Goal: Task Accomplishment & Management: Manage account settings

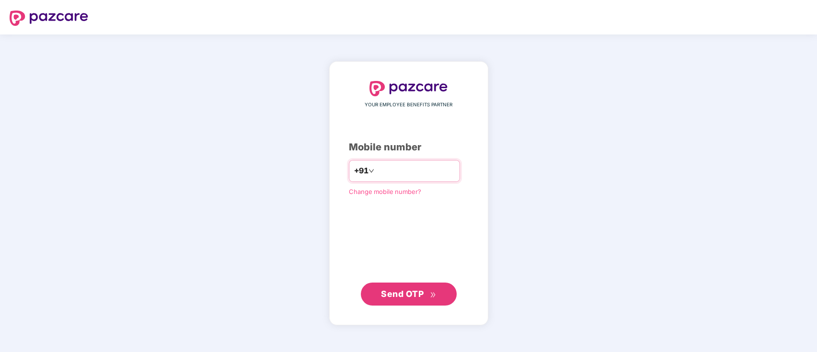
click at [416, 178] on input "number" at bounding box center [415, 170] width 79 height 15
type input "**********"
click at [409, 292] on span "Send OTP" at bounding box center [402, 294] width 43 height 10
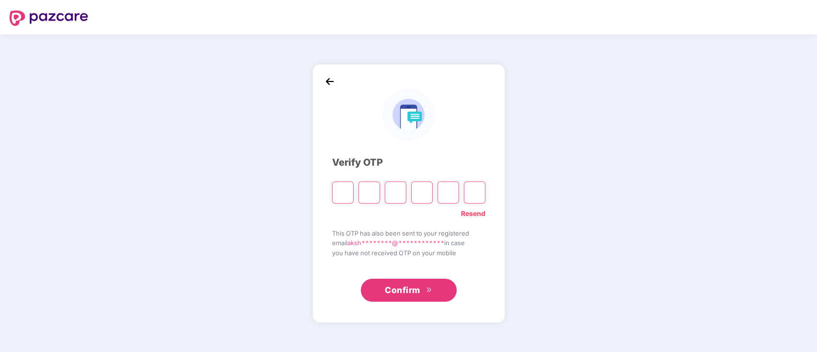
type input "*"
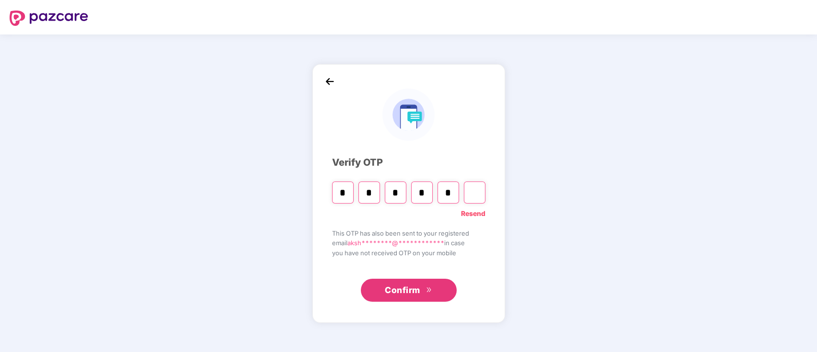
type input "*"
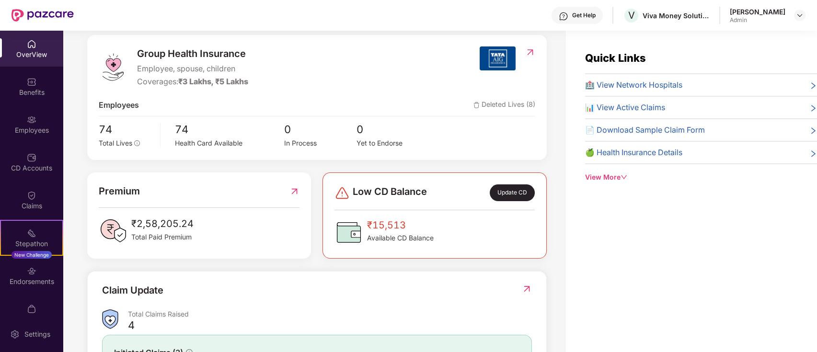
scroll to position [117, 0]
click at [33, 122] on img at bounding box center [32, 120] width 10 height 10
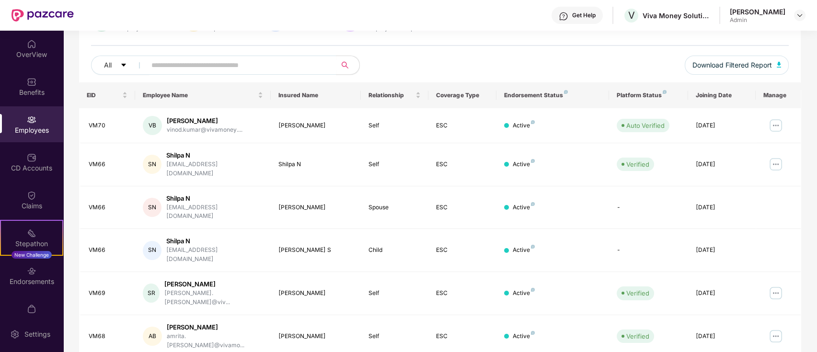
scroll to position [97, 0]
click at [779, 159] on img at bounding box center [775, 163] width 15 height 15
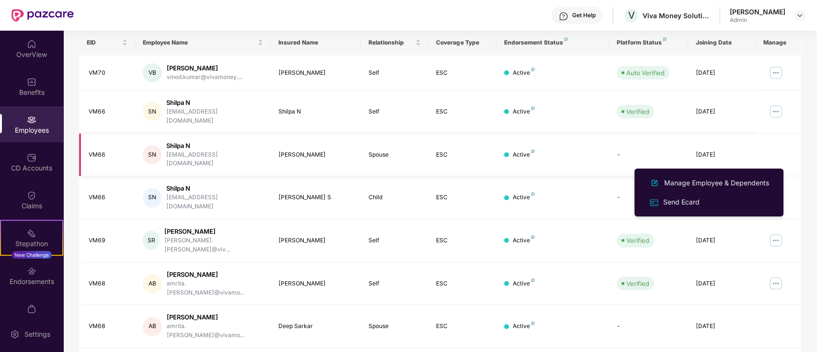
scroll to position [150, 0]
click at [771, 108] on img at bounding box center [775, 111] width 15 height 15
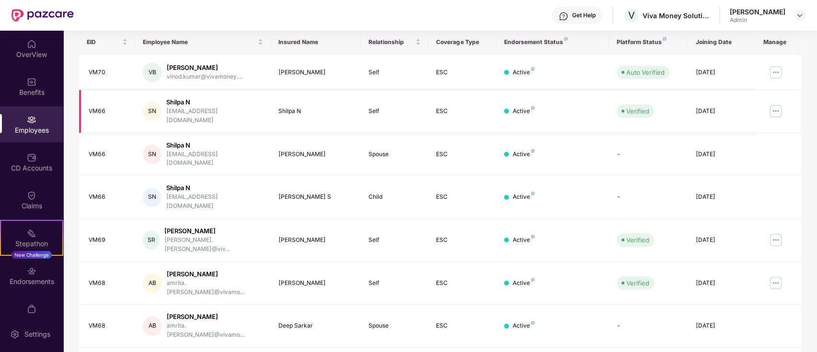
click at [776, 108] on img at bounding box center [775, 111] width 15 height 15
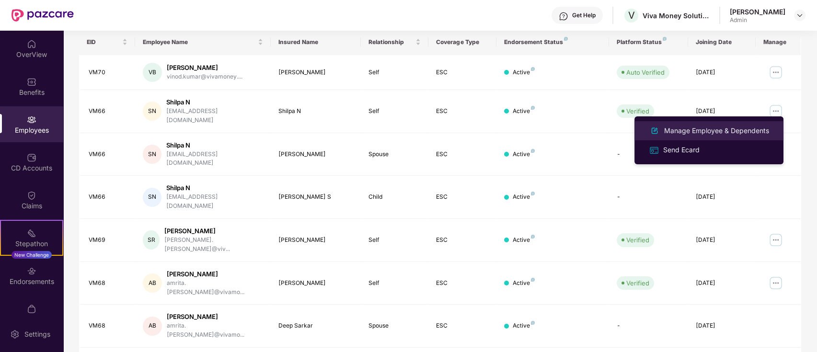
click at [701, 137] on li "Manage Employee & Dependents" at bounding box center [709, 130] width 149 height 19
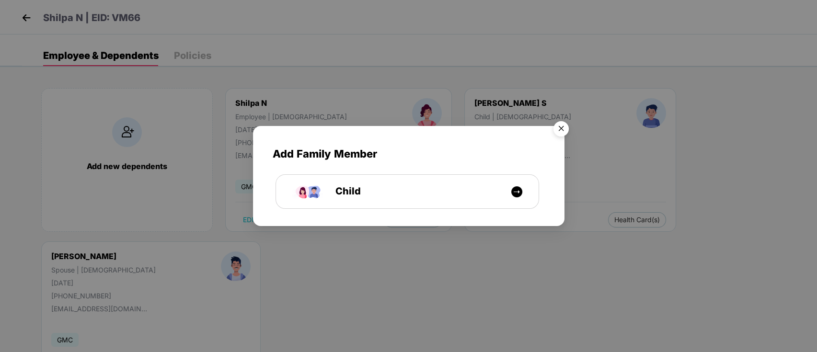
click at [556, 125] on img "Close" at bounding box center [561, 130] width 27 height 27
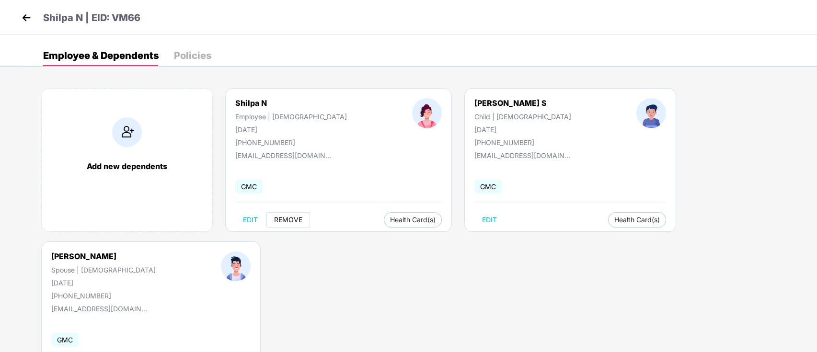
click at [285, 223] on span "REMOVE" at bounding box center [288, 220] width 28 height 8
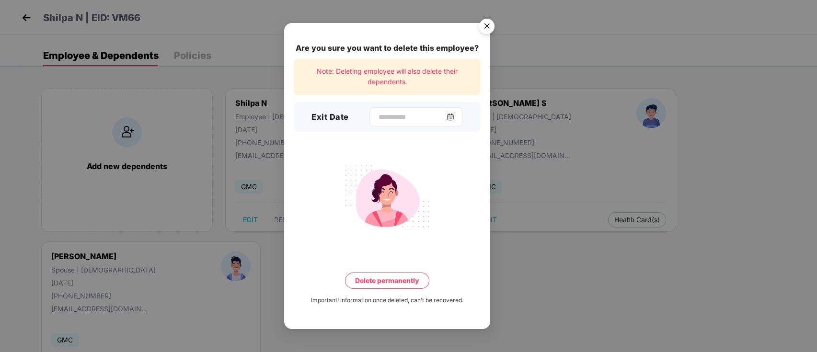
click at [463, 118] on div at bounding box center [416, 116] width 93 height 19
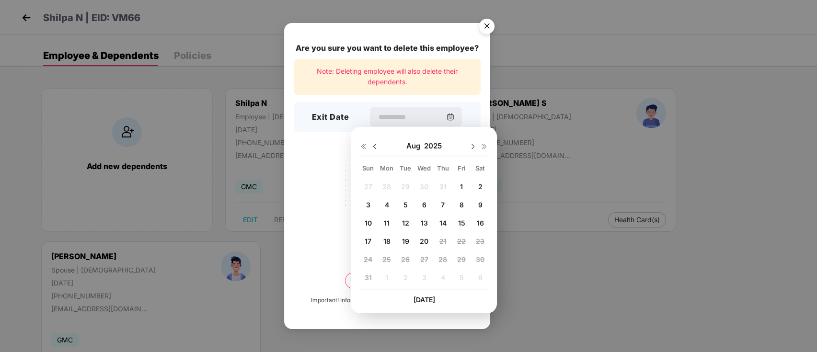
click at [427, 240] on span "20" at bounding box center [424, 241] width 9 height 8
type input "**********"
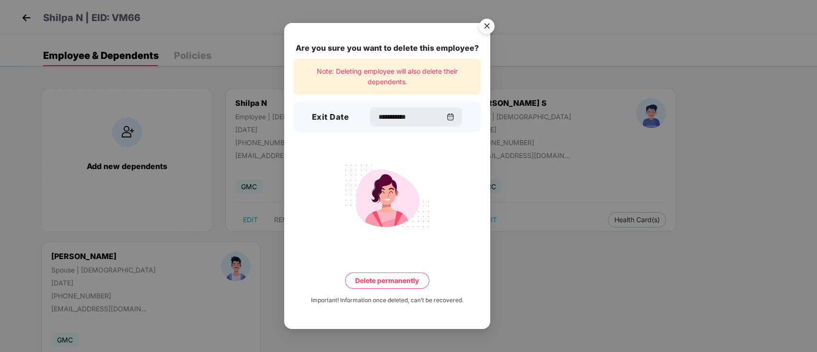
click at [487, 28] on img "Close" at bounding box center [487, 27] width 27 height 27
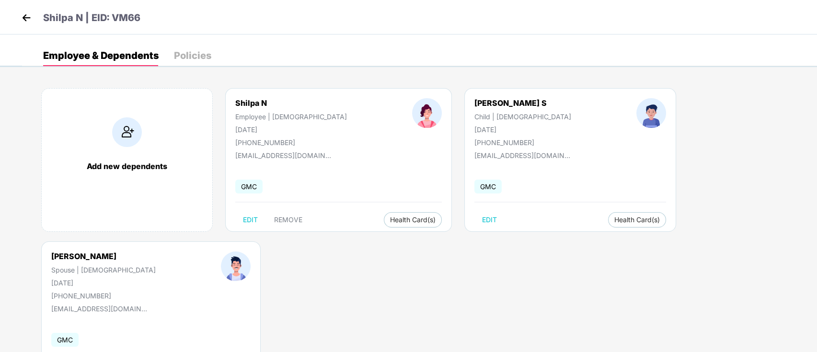
click at [23, 15] on img at bounding box center [26, 18] width 14 height 14
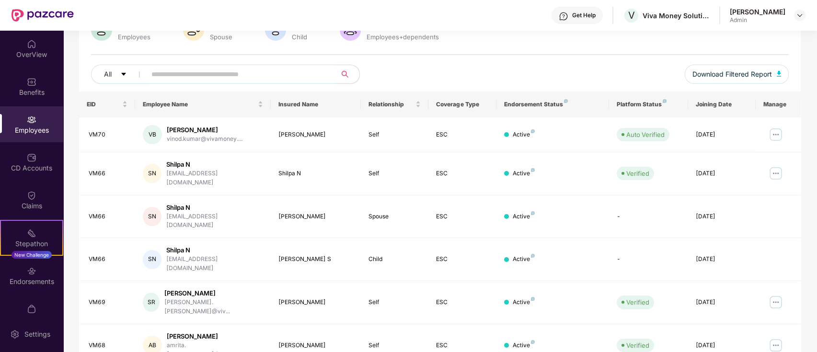
scroll to position [236, 0]
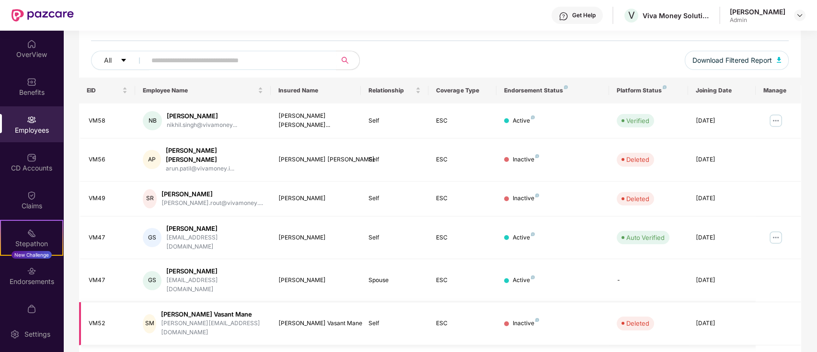
scroll to position [88, 0]
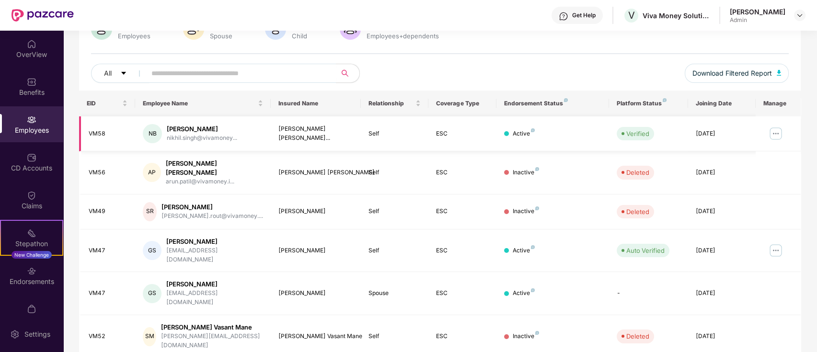
click at [774, 133] on img at bounding box center [775, 133] width 15 height 15
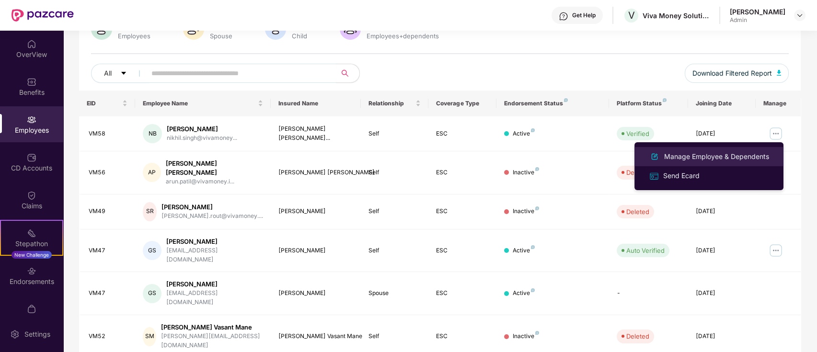
click at [695, 160] on div "Manage Employee & Dependents" at bounding box center [716, 156] width 109 height 11
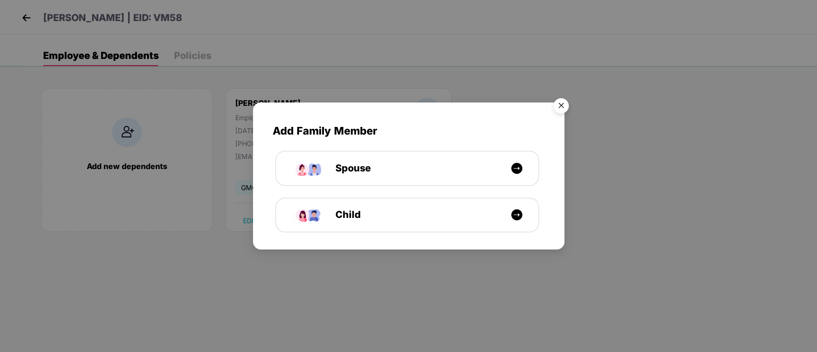
click at [563, 108] on img "Close" at bounding box center [561, 107] width 27 height 27
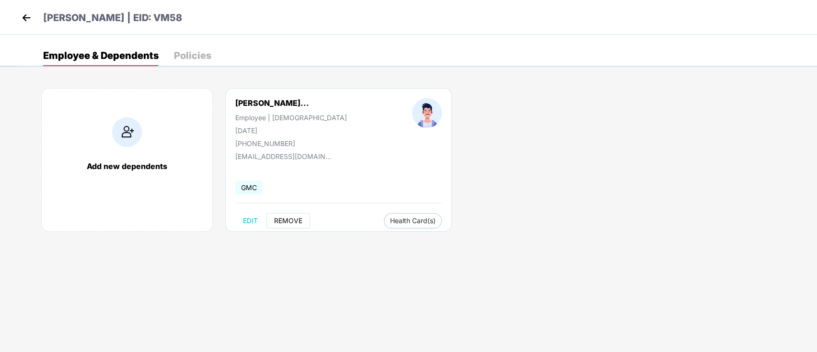
click at [285, 222] on span "REMOVE" at bounding box center [288, 221] width 28 height 8
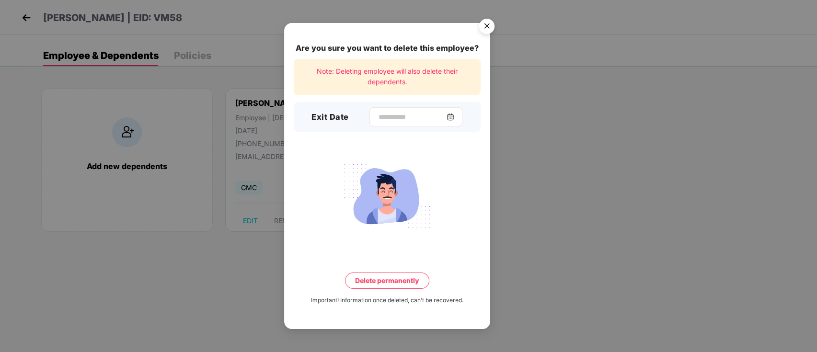
click at [454, 117] on img at bounding box center [451, 117] width 8 height 8
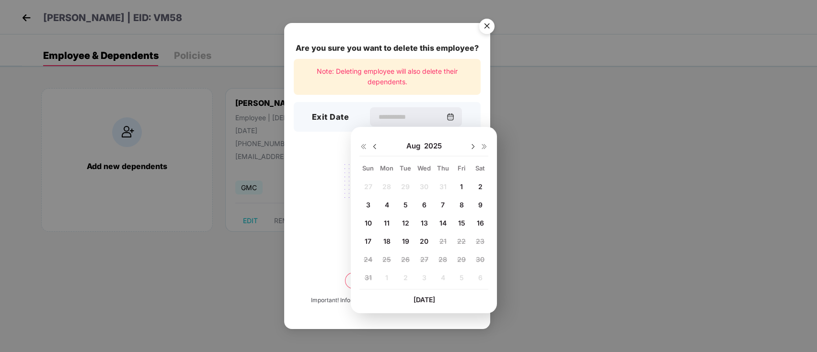
click at [377, 144] on img at bounding box center [375, 147] width 8 height 8
click at [443, 256] on span "31" at bounding box center [442, 259] width 7 height 8
type input "**********"
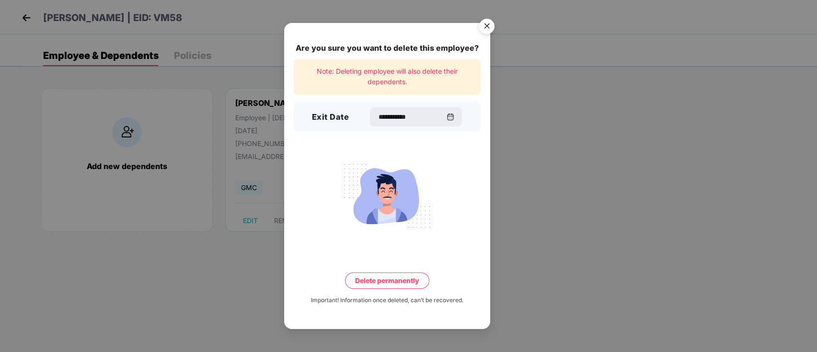
click at [407, 283] on button "Delete permanently" at bounding box center [387, 281] width 84 height 16
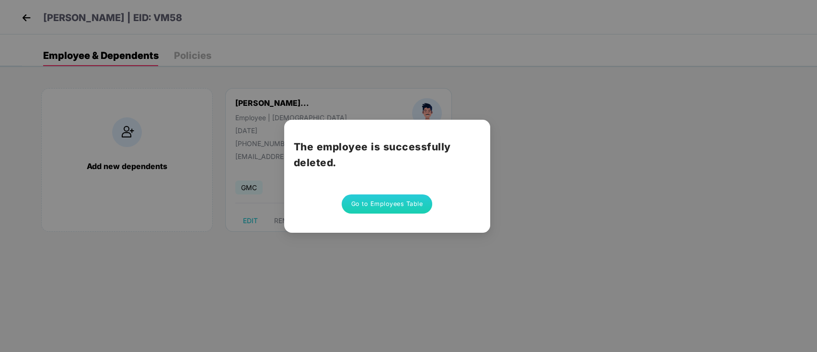
click at [403, 208] on button "Go to Employees Table" at bounding box center [387, 204] width 91 height 19
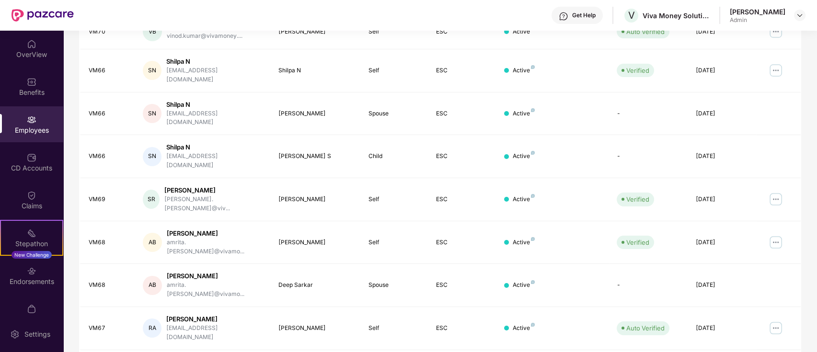
scroll to position [236, 0]
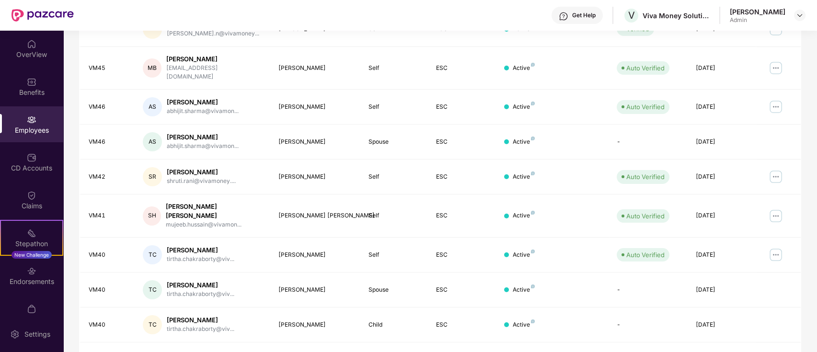
click at [729, 352] on link "4" at bounding box center [727, 359] width 15 height 14
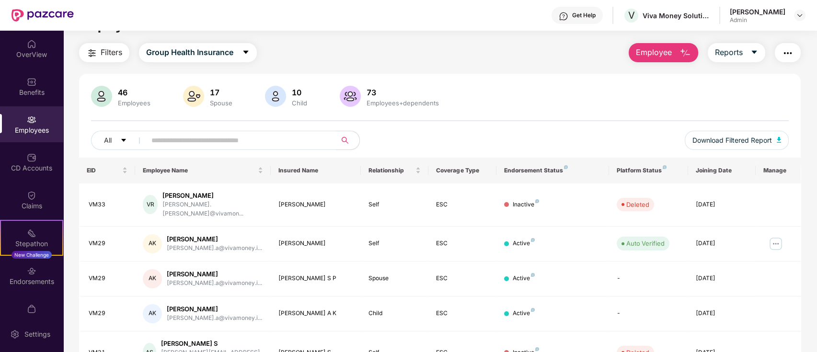
scroll to position [0, 0]
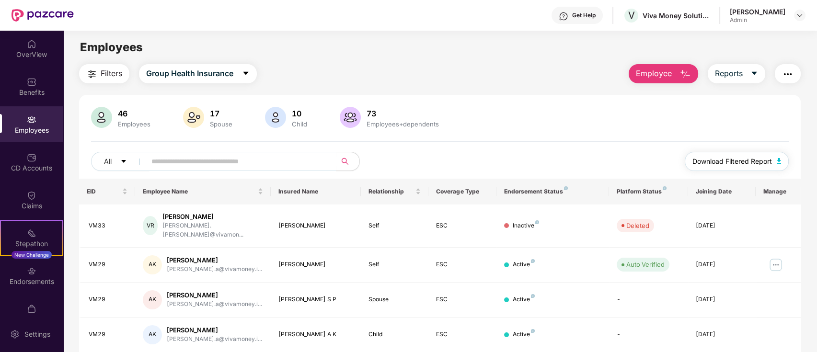
click at [736, 159] on span "Download Filtered Report" at bounding box center [733, 161] width 80 height 11
click at [211, 79] on span "Group Health Insurance" at bounding box center [189, 74] width 87 height 12
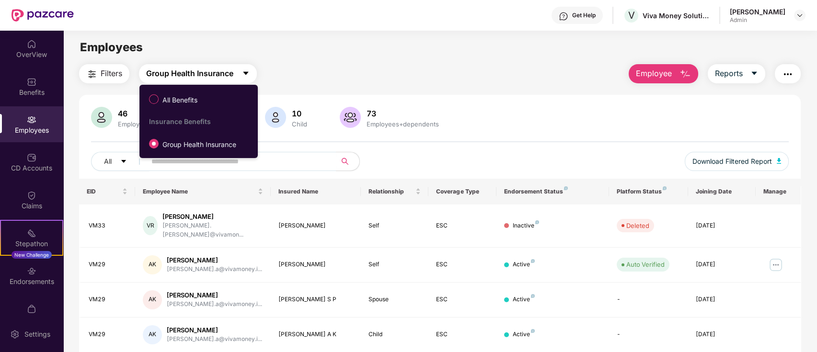
click at [211, 79] on span "Group Health Insurance" at bounding box center [189, 74] width 87 height 12
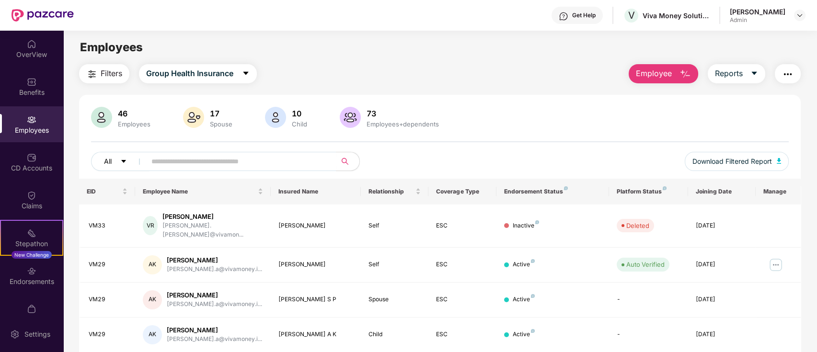
click at [113, 160] on button "All" at bounding box center [120, 161] width 58 height 19
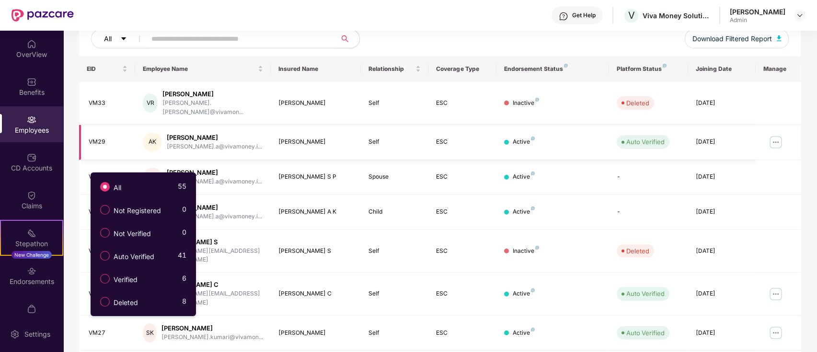
scroll to position [236, 0]
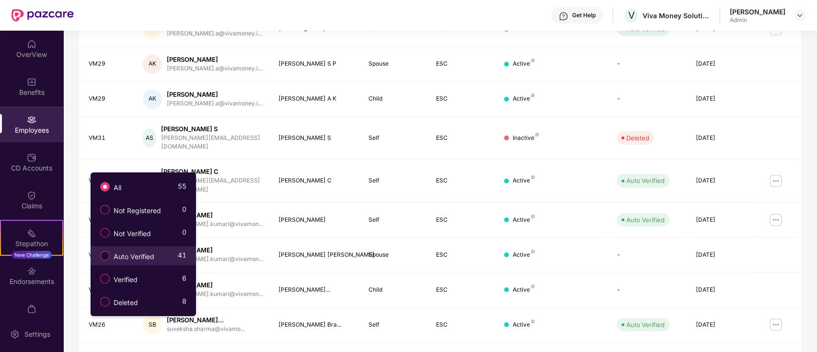
click at [134, 255] on span "Auto Verified" at bounding box center [134, 257] width 48 height 11
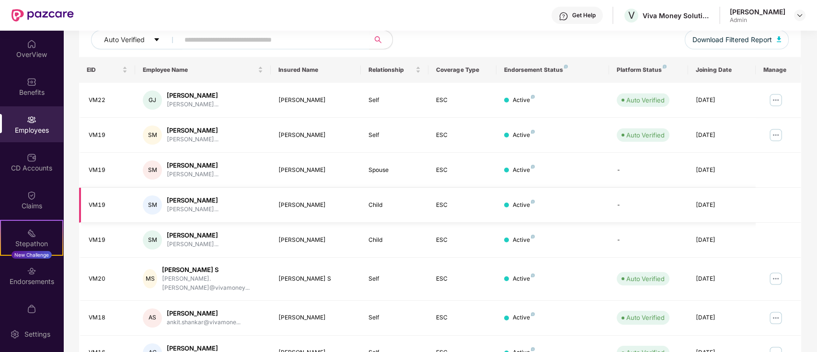
scroll to position [0, 0]
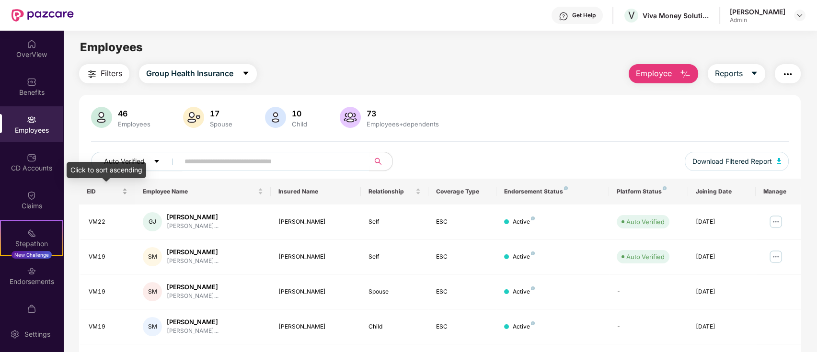
click at [122, 194] on div "EID" at bounding box center [107, 191] width 41 height 9
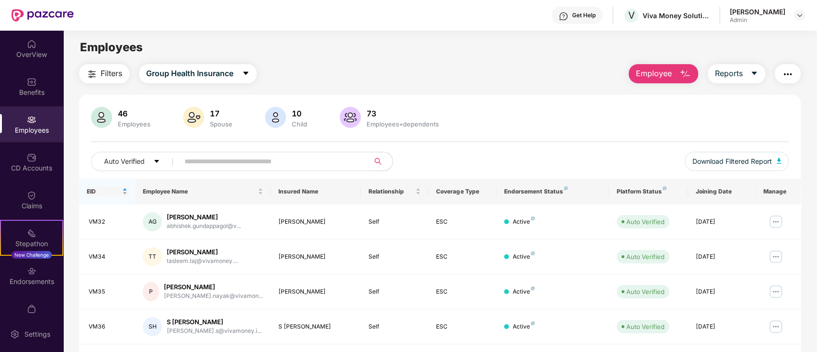
click at [122, 194] on div "EID" at bounding box center [107, 191] width 41 height 9
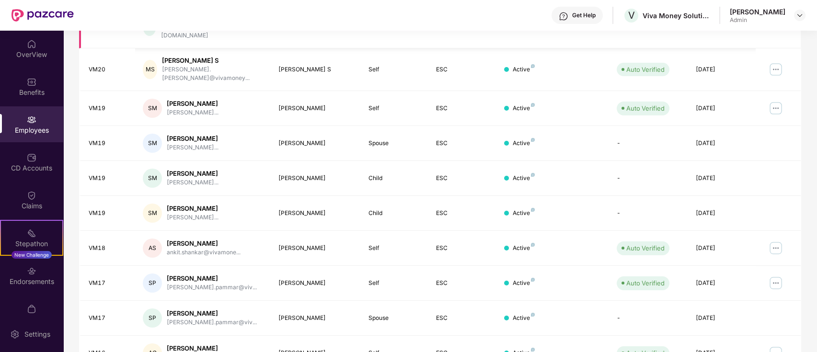
scroll to position [236, 0]
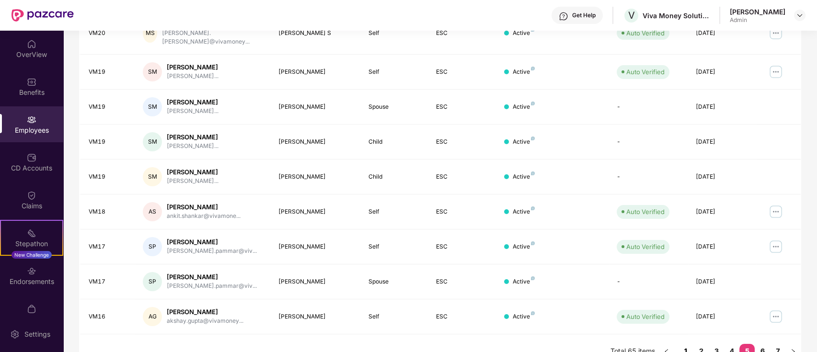
click at [687, 344] on link "1" at bounding box center [685, 351] width 15 height 14
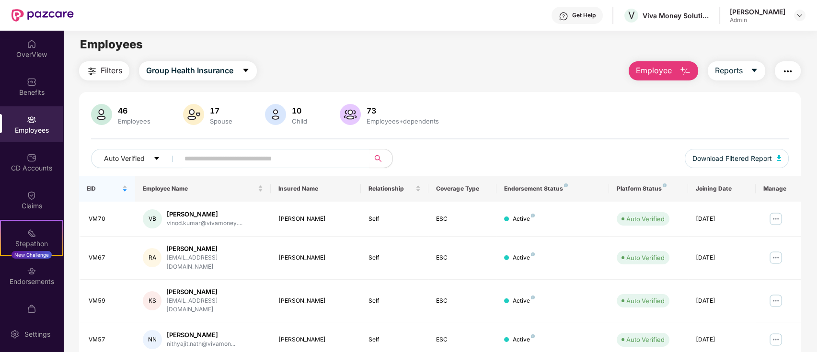
scroll to position [0, 0]
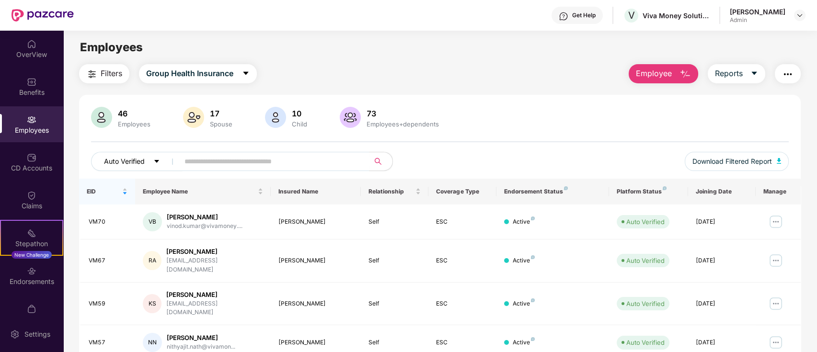
click at [148, 165] on button "Auto Verified" at bounding box center [137, 161] width 92 height 19
click at [432, 144] on div "46 Employees 17 Spouse 10 Child [DEMOGRAPHIC_DATA] Employees+dependents Auto Ve…" at bounding box center [440, 143] width 722 height 72
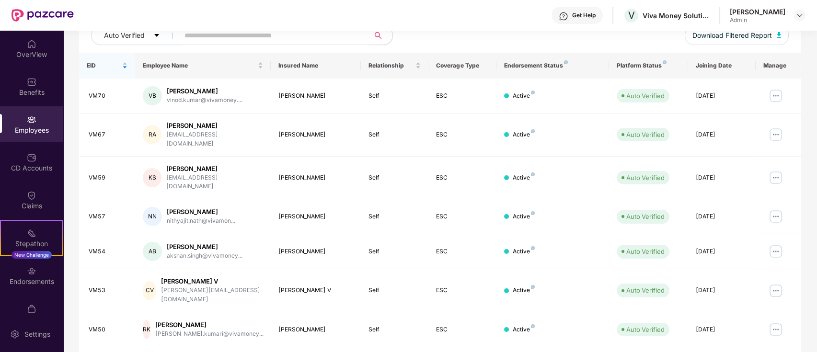
scroll to position [236, 0]
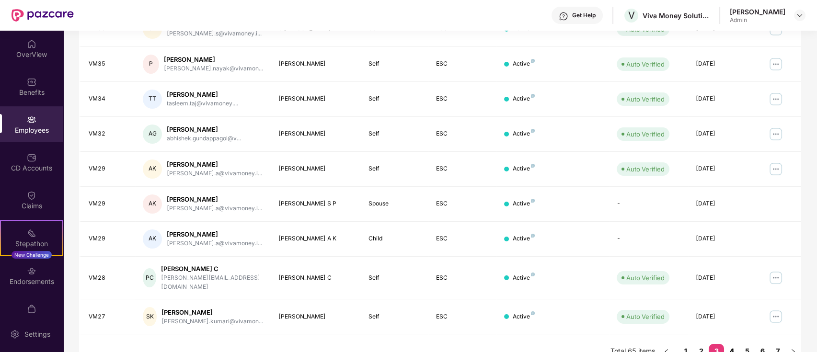
click at [737, 344] on link "4" at bounding box center [731, 351] width 15 height 14
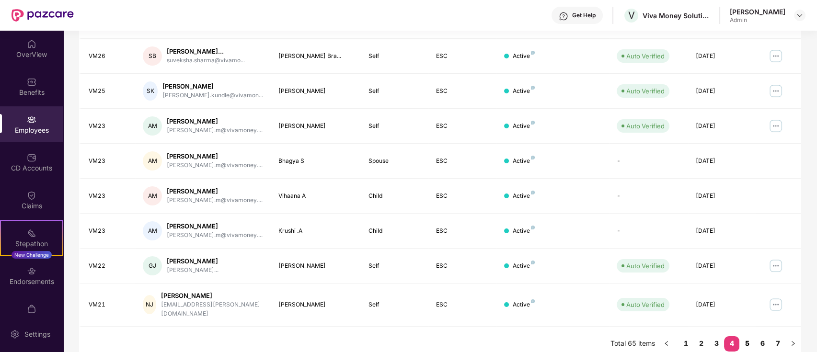
click at [747, 336] on link "5" at bounding box center [747, 343] width 15 height 14
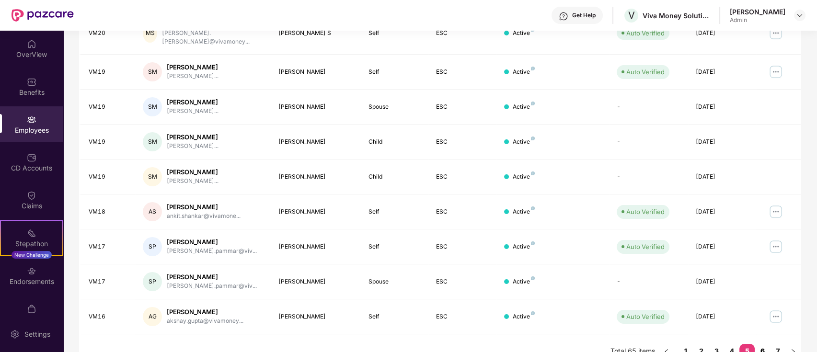
click at [758, 344] on link "6" at bounding box center [762, 351] width 15 height 14
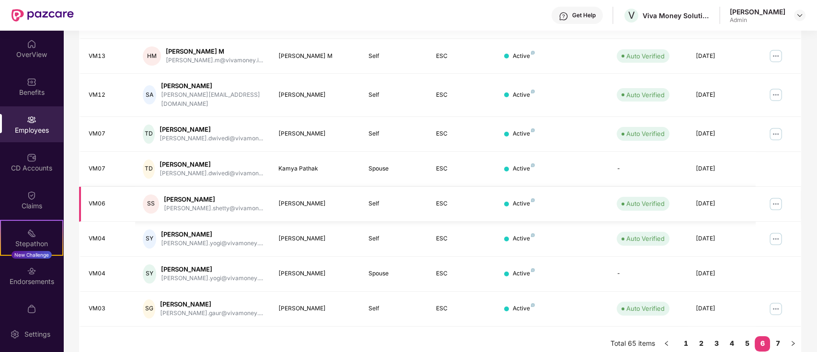
click at [774, 197] on img at bounding box center [775, 204] width 15 height 15
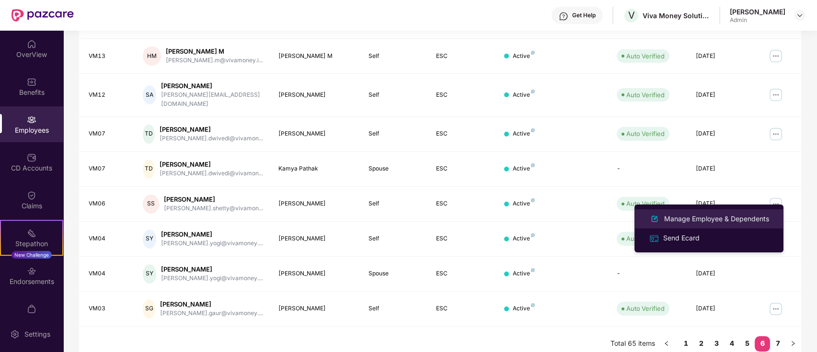
click at [683, 218] on div "Manage Employee & Dependents" at bounding box center [716, 219] width 109 height 11
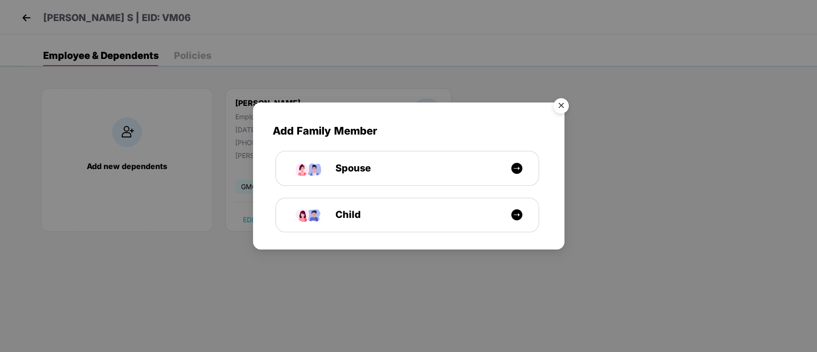
click at [565, 107] on img "Close" at bounding box center [561, 107] width 27 height 27
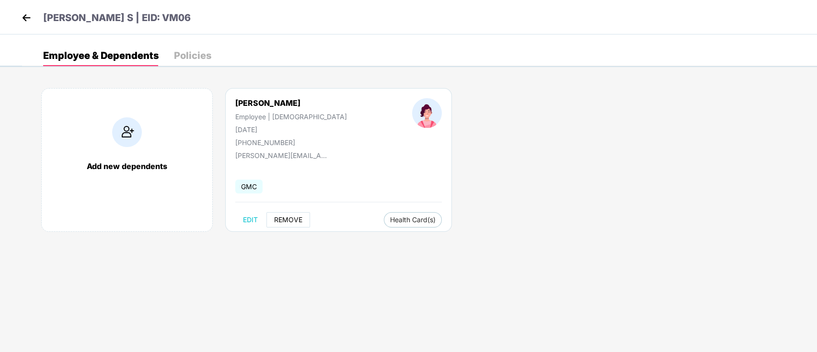
click at [290, 217] on span "REMOVE" at bounding box center [288, 220] width 28 height 8
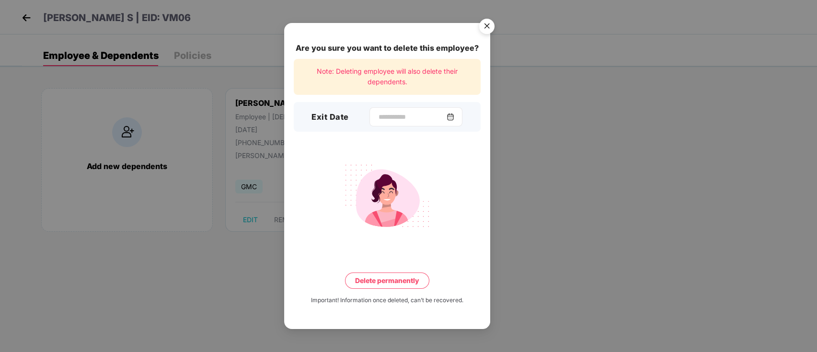
click at [454, 119] on img at bounding box center [451, 117] width 8 height 8
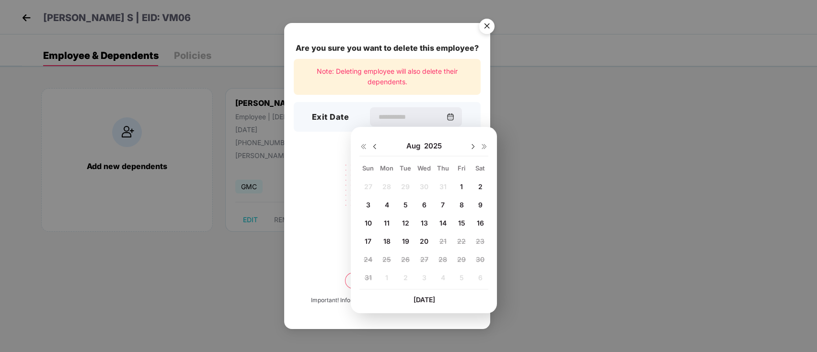
click at [377, 144] on img at bounding box center [375, 147] width 8 height 8
click at [440, 256] on span "31" at bounding box center [442, 259] width 7 height 8
type input "**********"
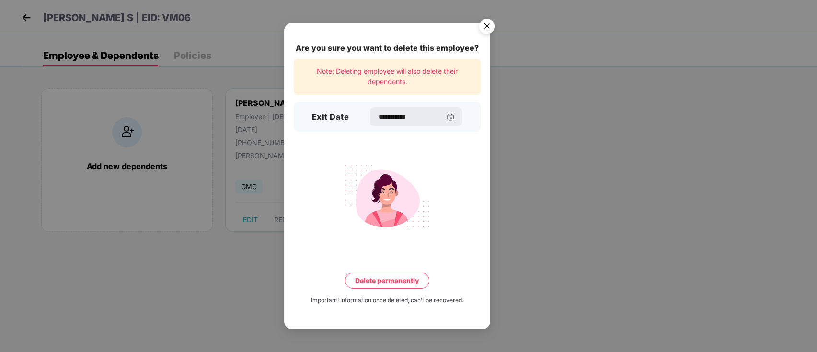
click at [392, 275] on button "Delete permanently" at bounding box center [387, 281] width 84 height 16
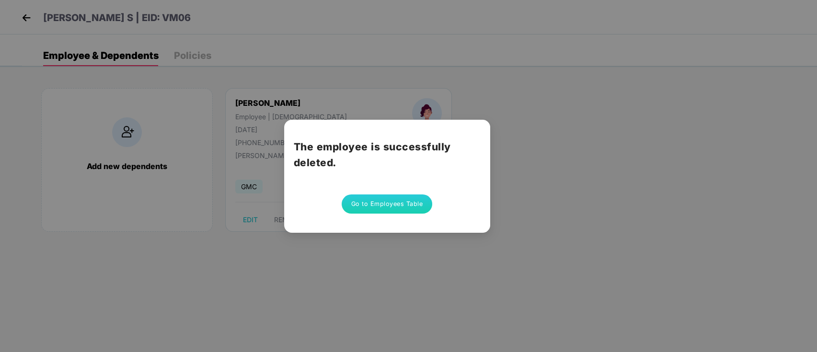
click at [380, 203] on button "Go to Employees Table" at bounding box center [387, 204] width 91 height 19
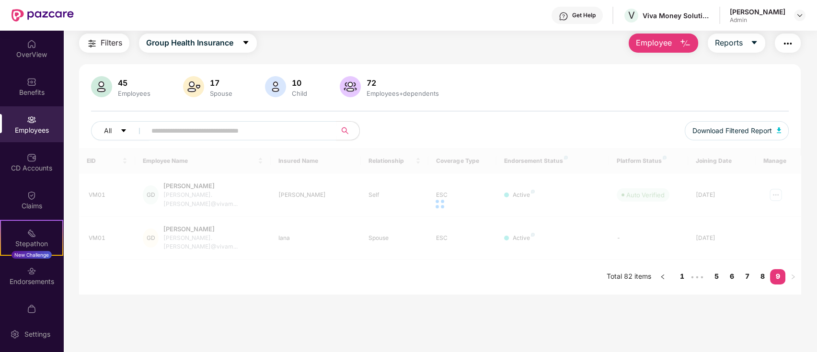
scroll to position [31, 0]
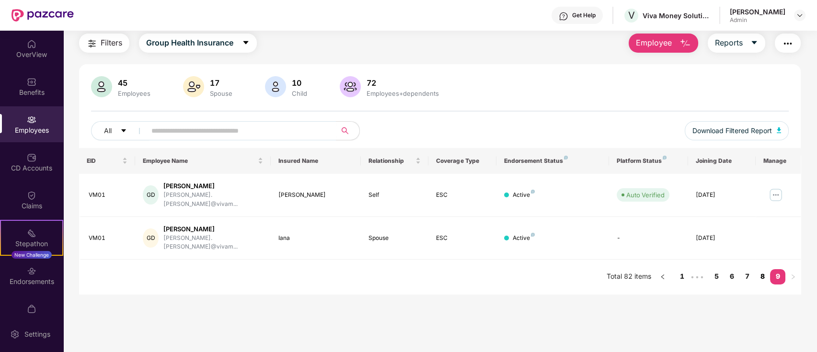
click at [760, 269] on link "8" at bounding box center [762, 276] width 15 height 14
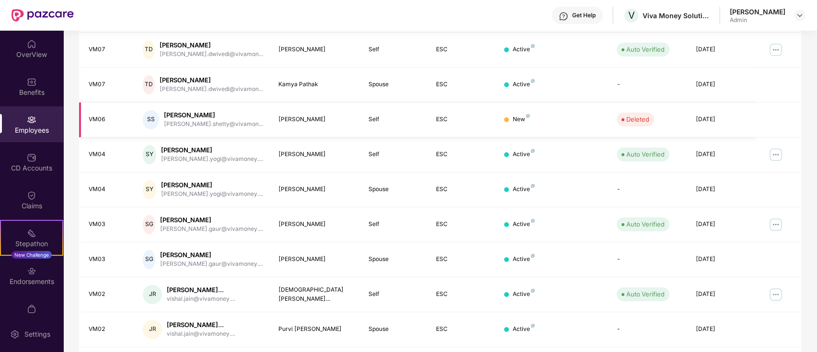
scroll to position [0, 0]
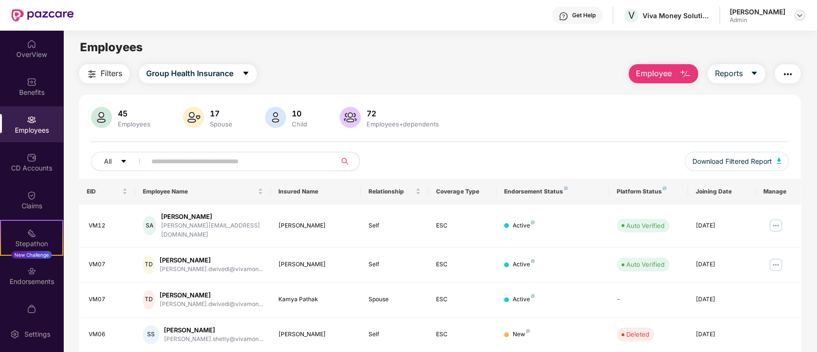
click at [801, 19] on div at bounding box center [800, 16] width 12 height 12
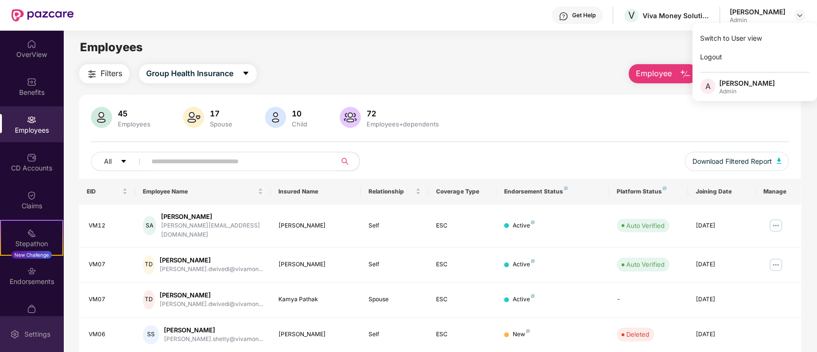
click at [21, 332] on div "Settings" at bounding box center [31, 334] width 63 height 36
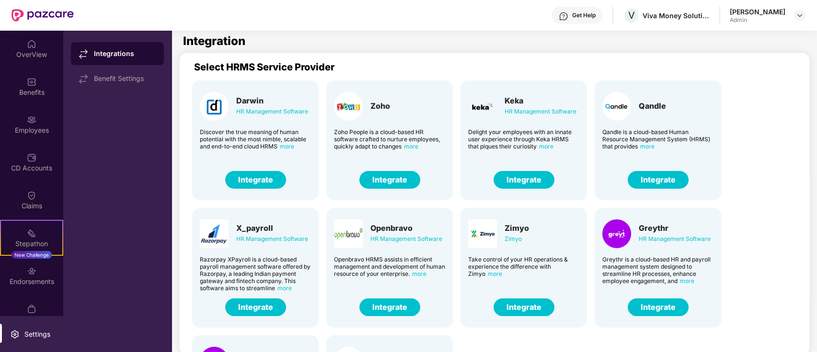
click at [687, 282] on span "more" at bounding box center [687, 281] width 14 height 7
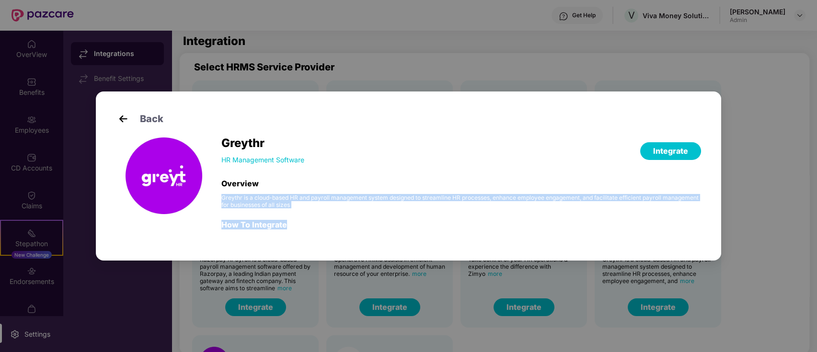
drag, startPoint x: 219, startPoint y: 201, endPoint x: 657, endPoint y: 209, distance: 438.2
click at [657, 209] on div "Greythr HR Management Software Integrate Overview Greythr is a cloud-based HR a…" at bounding box center [409, 190] width 586 height 104
click at [287, 233] on div "Greythr HR Management Software Integrate Overview Greythr is a cloud-based HR a…" at bounding box center [461, 190] width 480 height 104
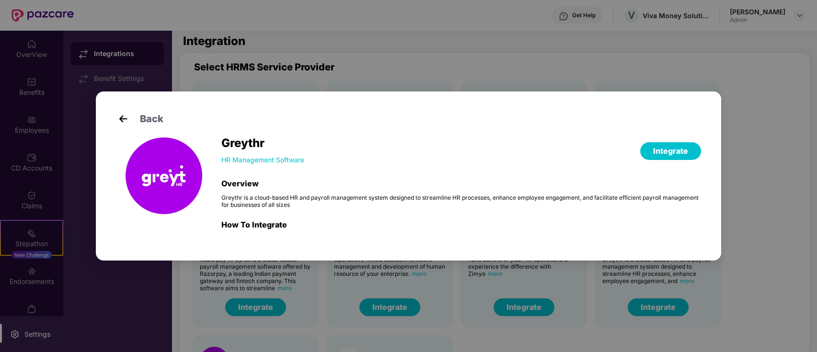
click at [394, 179] on div "Overview" at bounding box center [461, 184] width 480 height 10
click at [676, 155] on button "Integrate" at bounding box center [670, 151] width 61 height 18
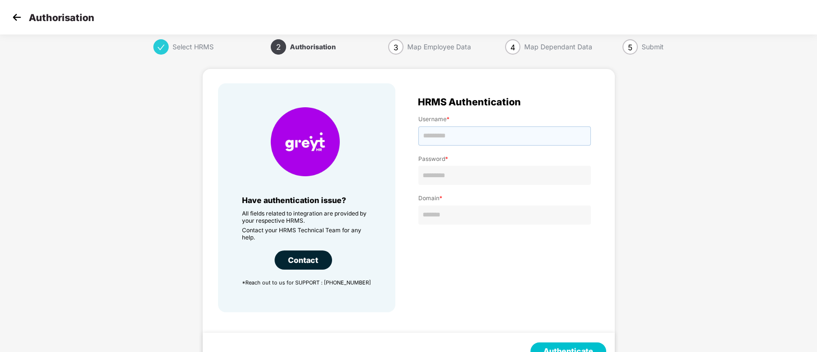
click at [454, 142] on input "text" at bounding box center [504, 136] width 173 height 19
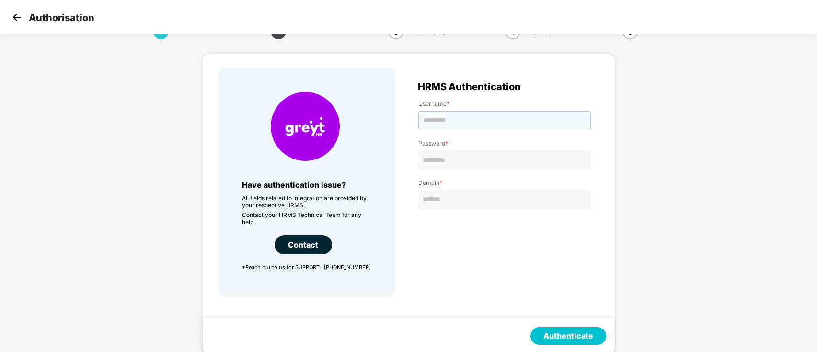
scroll to position [15, 0]
type input "*****"
paste input "**********"
type input "**********"
click at [460, 202] on input "text" at bounding box center [504, 200] width 173 height 19
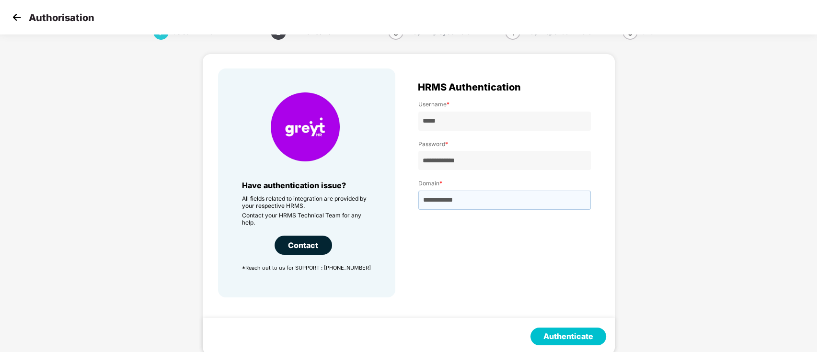
type input "**********"
click at [575, 341] on button "Authenticate" at bounding box center [569, 337] width 76 height 18
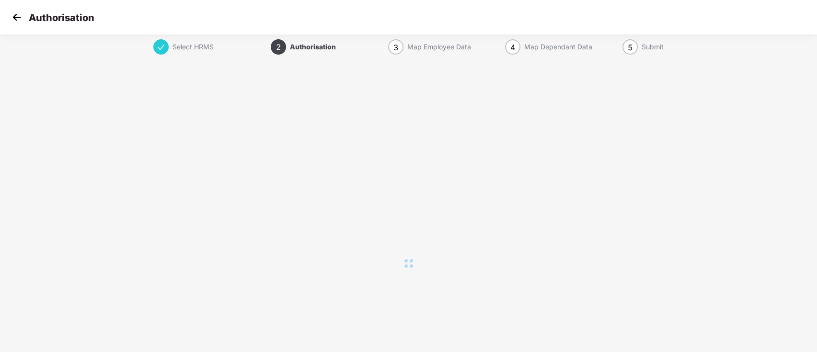
scroll to position [0, 0]
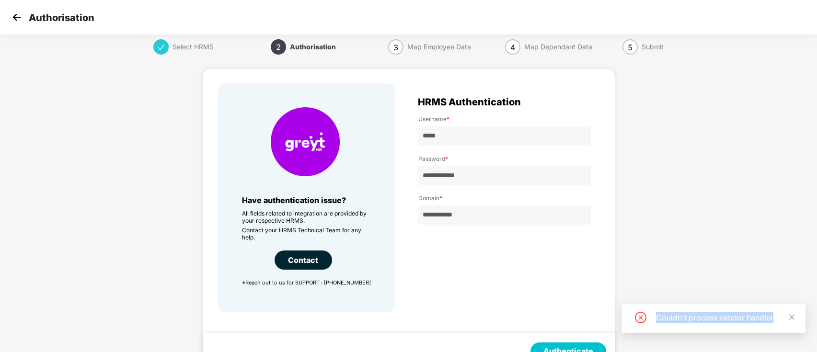
drag, startPoint x: 773, startPoint y: 315, endPoint x: 646, endPoint y: 323, distance: 127.7
click at [646, 323] on div "Couldn't process vendor handler" at bounding box center [713, 318] width 161 height 12
click at [486, 220] on input "**********" at bounding box center [504, 215] width 173 height 19
drag, startPoint x: 529, startPoint y: 219, endPoint x: 359, endPoint y: 232, distance: 169.7
click at [362, 230] on div "**********" at bounding box center [409, 197] width 382 height 229
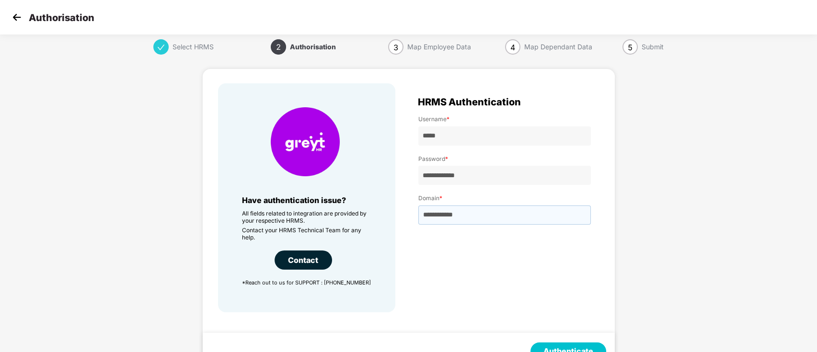
paste input "**********"
type input "**********"
click at [580, 349] on button "Authenticate" at bounding box center [569, 352] width 76 height 18
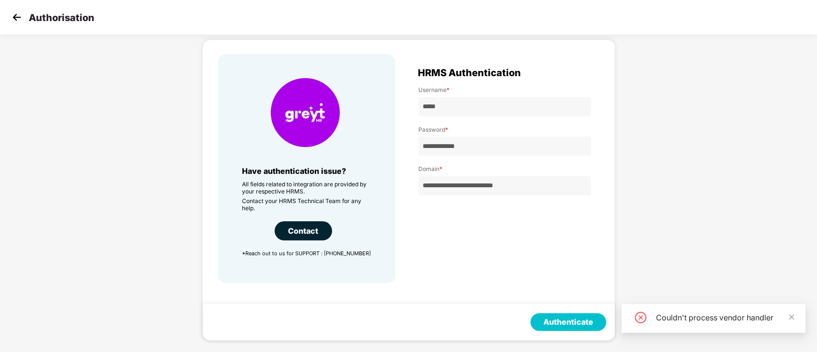
click at [442, 171] on div "**********" at bounding box center [504, 136] width 173 height 119
click at [12, 10] on div "Authorisation" at bounding box center [408, 17] width 817 height 35
click at [14, 17] on img at bounding box center [17, 17] width 14 height 14
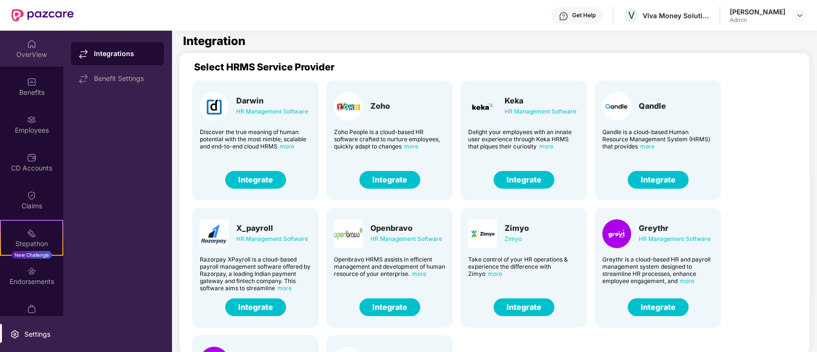
click at [35, 59] on div "OverView" at bounding box center [31, 55] width 63 height 10
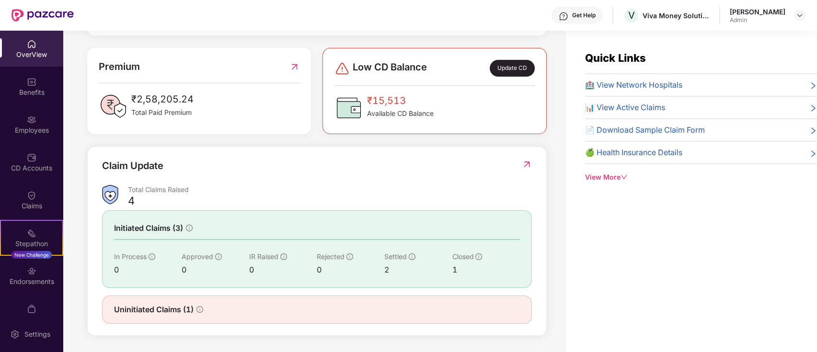
scroll to position [31, 0]
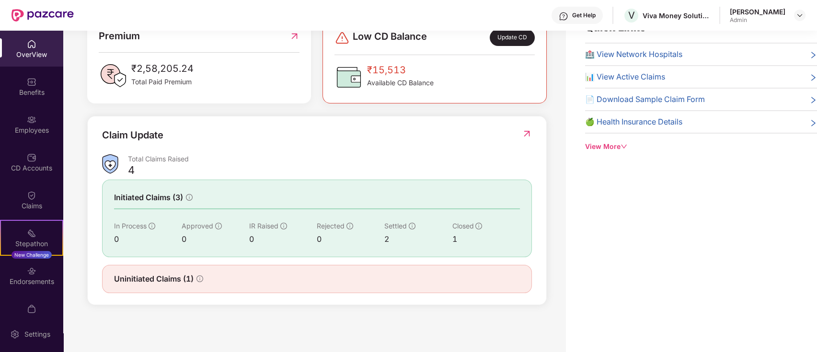
click at [172, 277] on span "Uninitiated Claims (1)" at bounding box center [154, 279] width 80 height 12
click at [199, 278] on icon "info-circle" at bounding box center [200, 279] width 7 height 7
click at [170, 281] on span "Uninitiated Claims (1)" at bounding box center [154, 279] width 80 height 12
click at [410, 234] on div "2" at bounding box center [418, 239] width 68 height 12
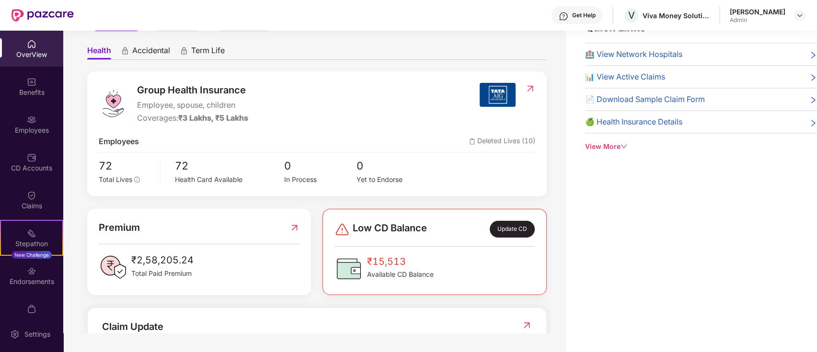
scroll to position [0, 0]
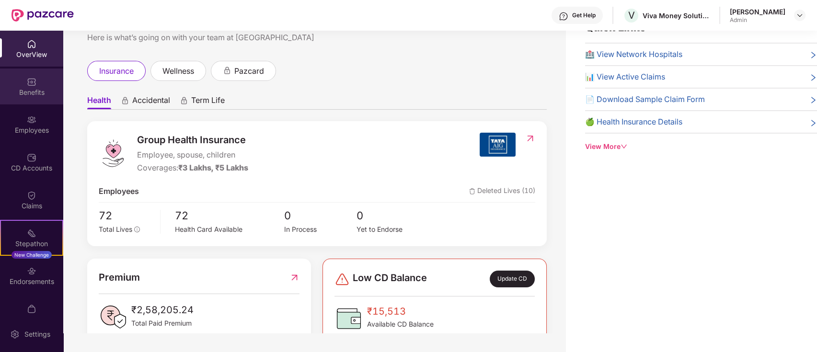
click at [50, 81] on div "Benefits" at bounding box center [31, 87] width 63 height 36
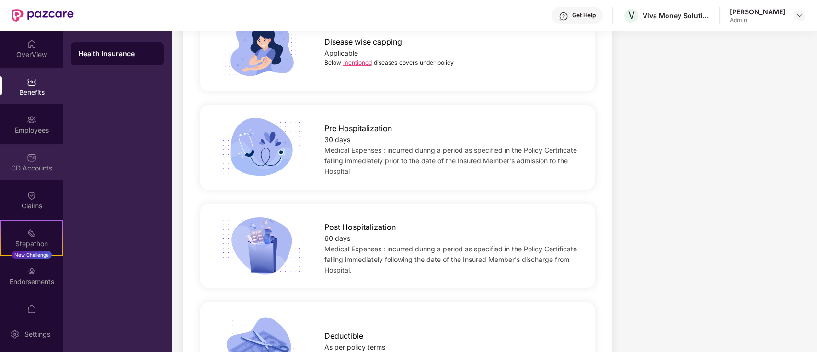
scroll to position [560, 0]
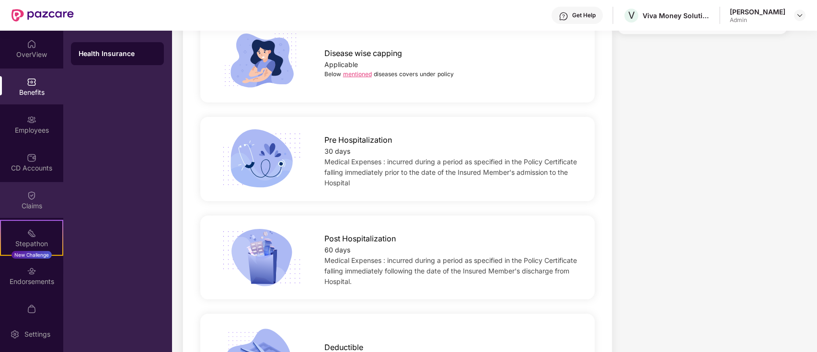
click at [24, 195] on div "Claims" at bounding box center [31, 200] width 63 height 36
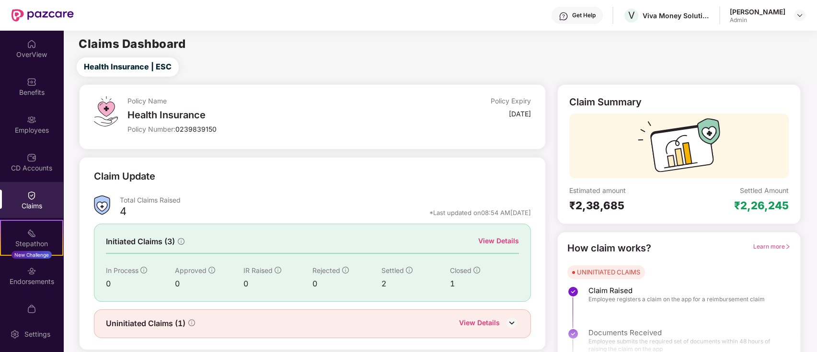
scroll to position [23, 0]
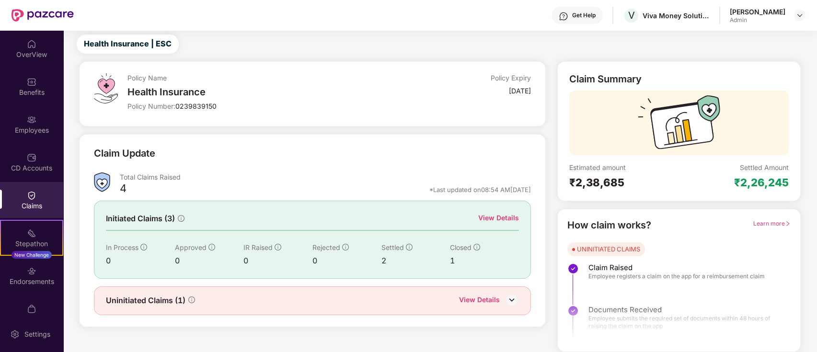
click at [513, 301] on img at bounding box center [512, 300] width 14 height 14
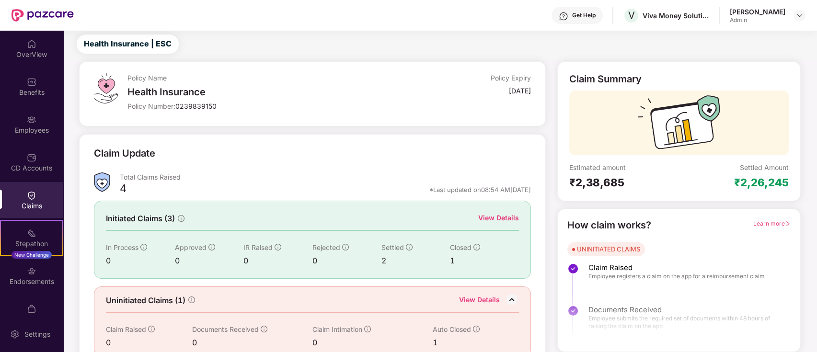
scroll to position [39, 0]
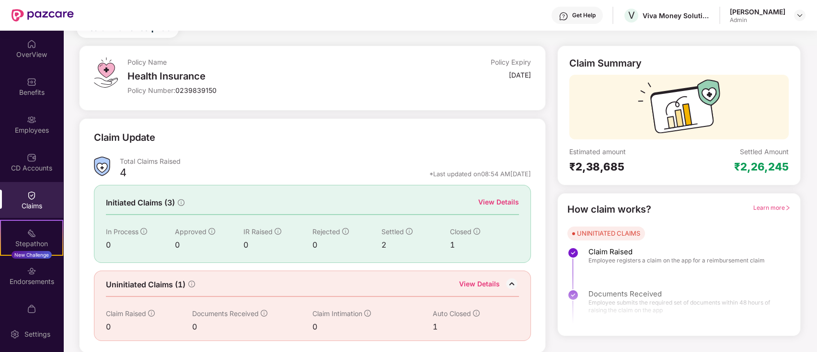
click at [477, 314] on icon "info-circle" at bounding box center [476, 313] width 7 height 7
click at [481, 197] on div "Initiated Claims (3) View Details" at bounding box center [312, 203] width 413 height 12
click at [487, 197] on div "View Details" at bounding box center [498, 202] width 41 height 11
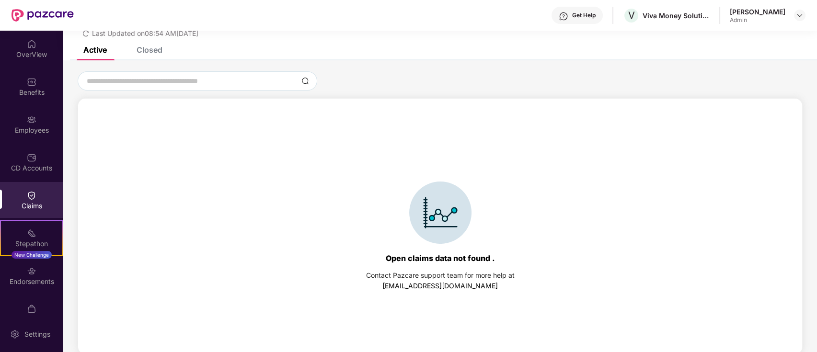
scroll to position [41, 0]
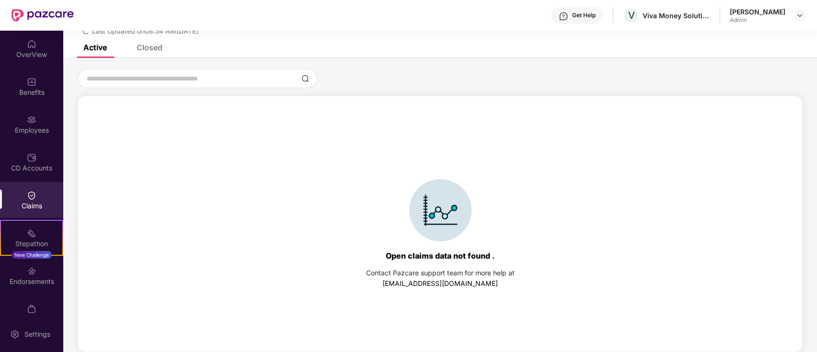
click at [150, 49] on div "Closed" at bounding box center [150, 48] width 26 height 10
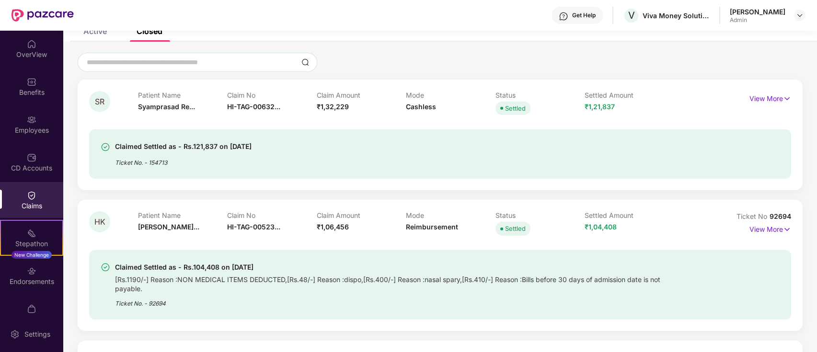
scroll to position [74, 0]
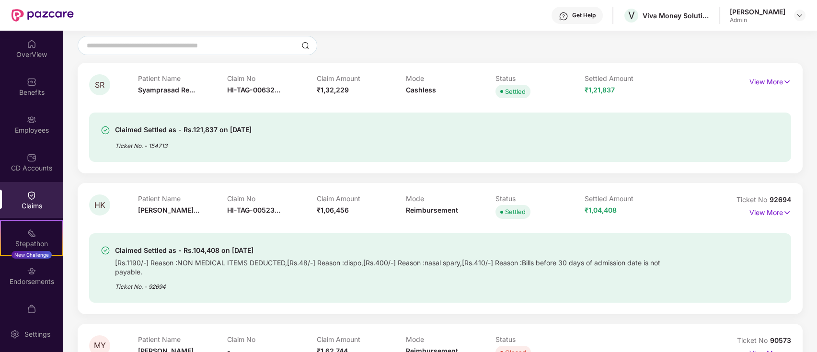
drag, startPoint x: 121, startPoint y: 134, endPoint x: 283, endPoint y: 127, distance: 161.7
click at [283, 127] on div "Claimed Settled as - Rs.121,837 on 07 July 2025 Ticket No. - 154713" at bounding box center [384, 137] width 566 height 26
drag, startPoint x: 139, startPoint y: 211, endPoint x: 276, endPoint y: 220, distance: 136.9
click at [276, 220] on div "Patient Name Himanshu Kuma... Claim No HI-TAG-00523... Claim Amount ₹1,06,456 M…" at bounding box center [406, 208] width 536 height 26
click at [253, 280] on div "Ticket No. - 92694" at bounding box center [391, 284] width 552 height 15
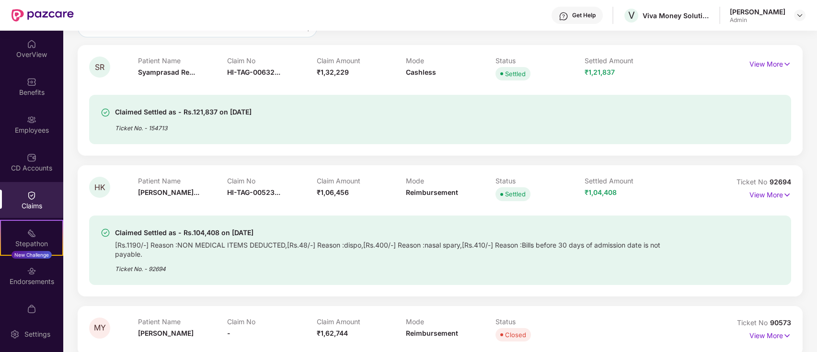
scroll to position [105, 0]
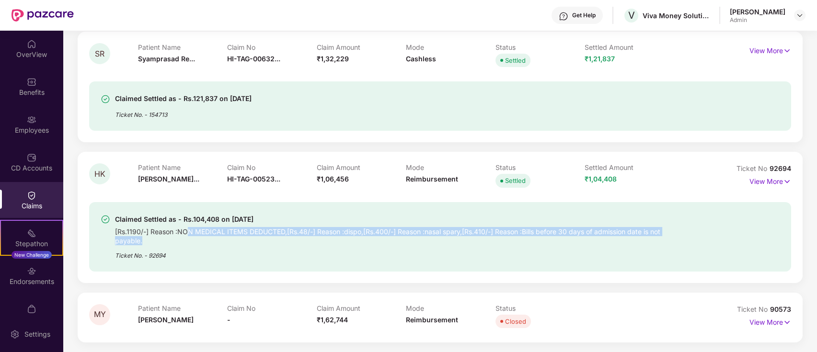
drag, startPoint x: 185, startPoint y: 228, endPoint x: 325, endPoint y: 237, distance: 139.8
click at [325, 237] on div "[Rs.1190/-] Reason :NON MEDICAL ITEMS DEDUCTED,[Rs.48/-] Reason :dispo,[Rs.400/…" at bounding box center [391, 235] width 552 height 20
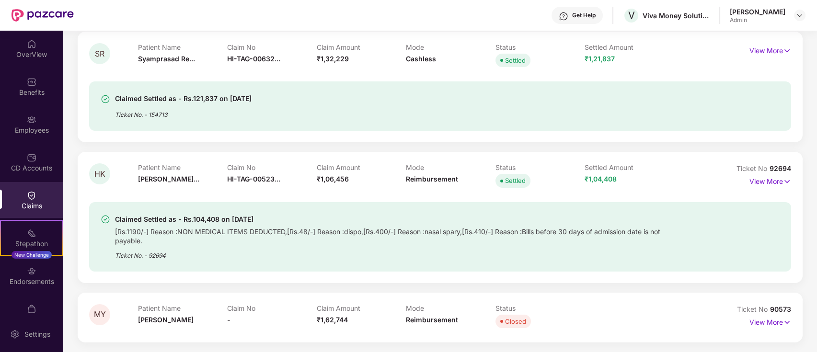
click at [287, 262] on div "Claimed Settled as - Rs.104,408 on 21 May 2025 [Rs.1190/-] Reason :NON MEDICAL …" at bounding box center [440, 237] width 702 height 70
click at [46, 270] on div "Endorsements" at bounding box center [31, 276] width 63 height 36
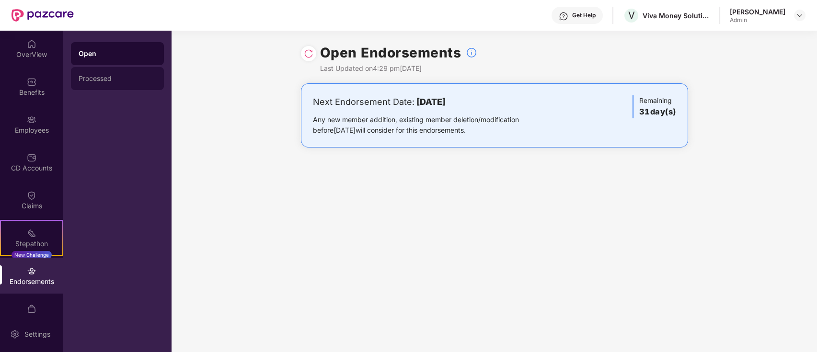
click at [102, 75] on div "Processed" at bounding box center [118, 79] width 78 height 8
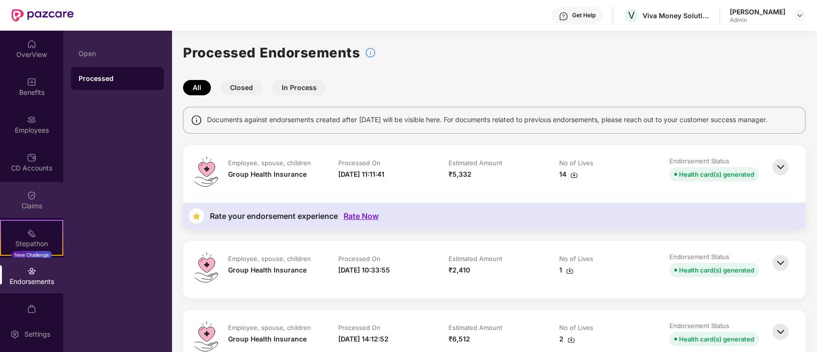
click at [27, 184] on div "Claims" at bounding box center [31, 200] width 63 height 36
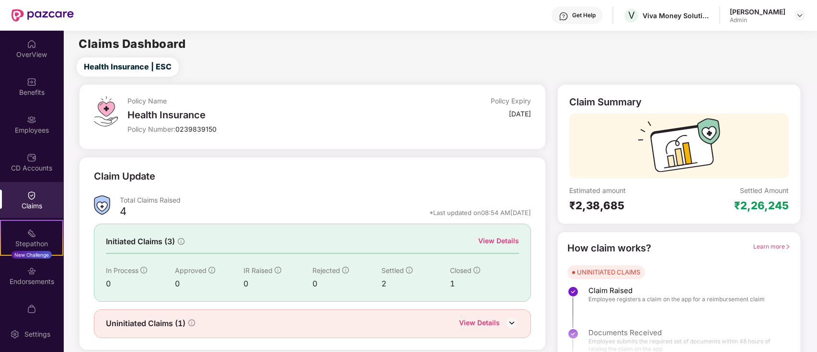
click at [35, 160] on div "CD Accounts" at bounding box center [31, 162] width 63 height 36
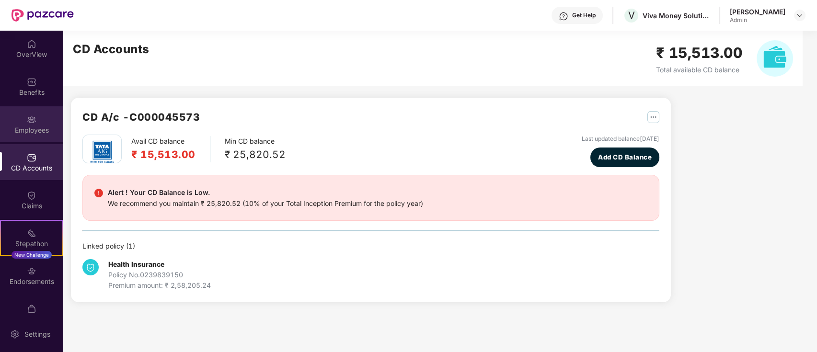
click at [23, 125] on div "Employees" at bounding box center [31, 124] width 63 height 36
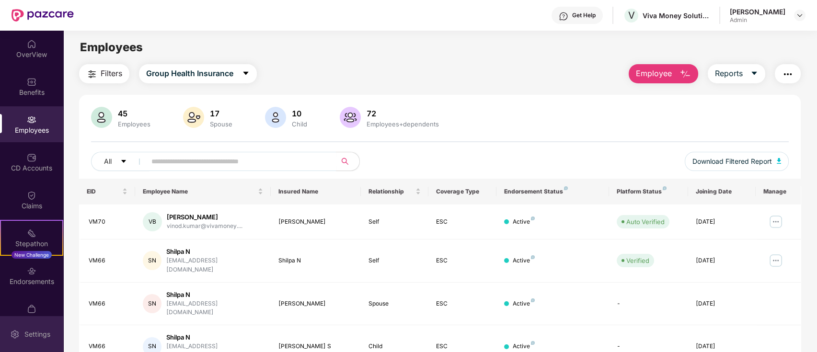
click at [36, 330] on div "Settings" at bounding box center [38, 335] width 32 height 10
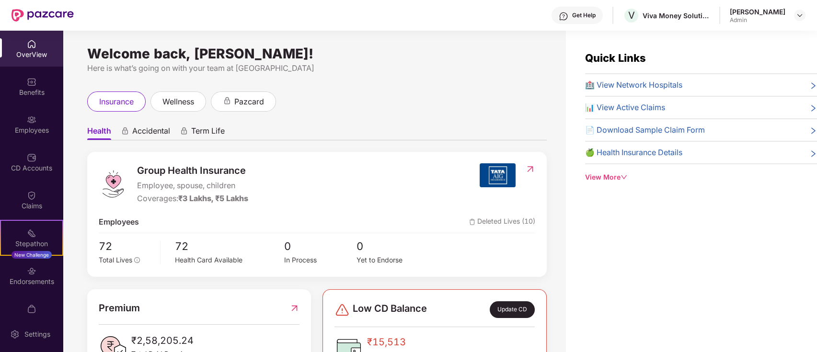
click at [433, 76] on div "Welcome back, Akshay Kumar Gupta! Here is what’s going on with your team at Paz…" at bounding box center [314, 197] width 503 height 333
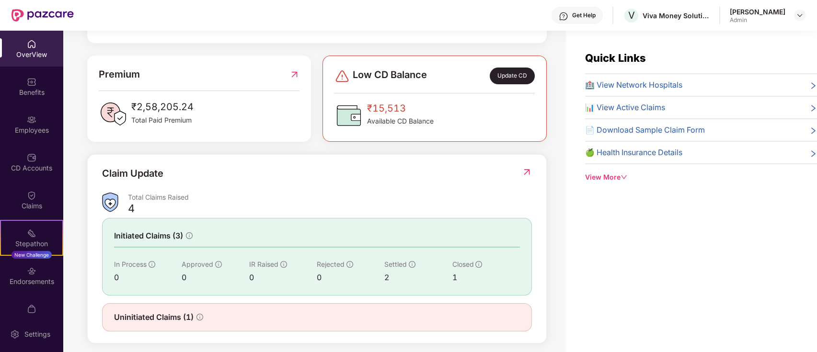
scroll to position [242, 0]
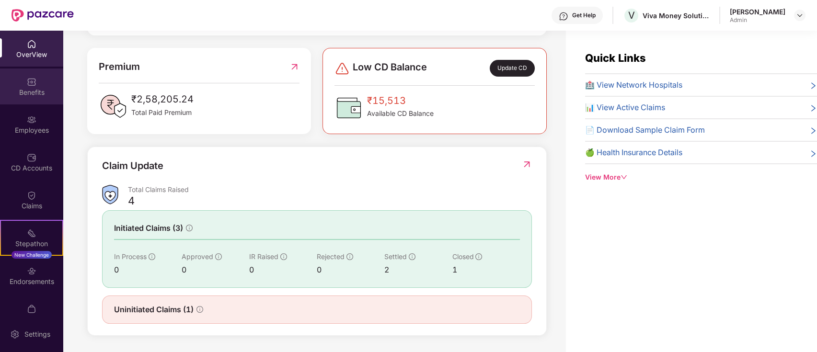
click at [27, 90] on div "Benefits" at bounding box center [31, 93] width 63 height 10
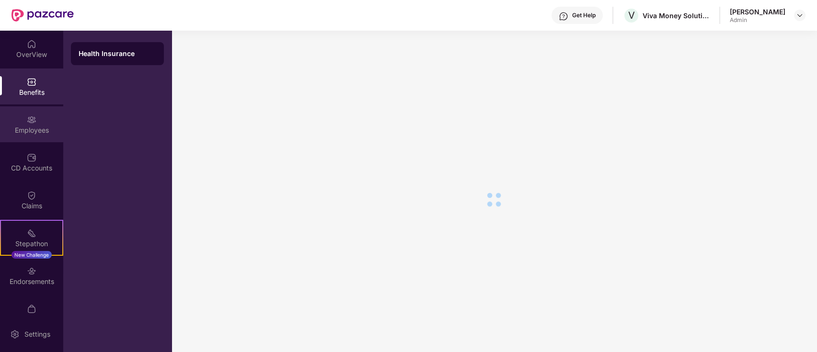
click at [31, 127] on div "Employees" at bounding box center [31, 131] width 63 height 10
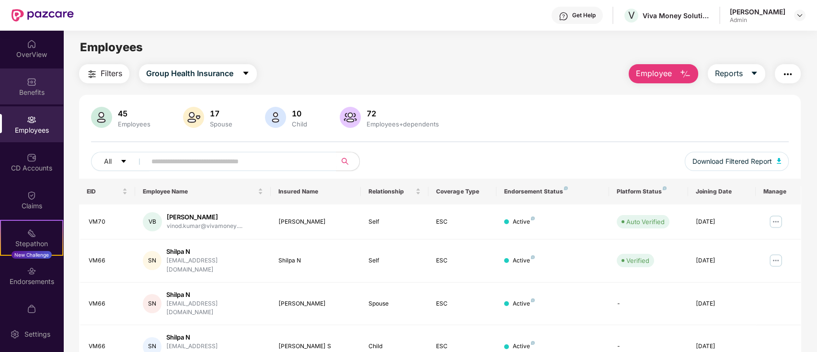
click at [25, 96] on div "Benefits" at bounding box center [31, 93] width 63 height 10
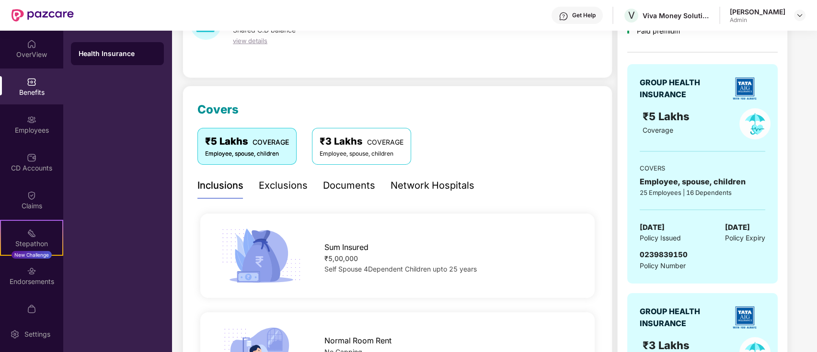
scroll to position [69, 0]
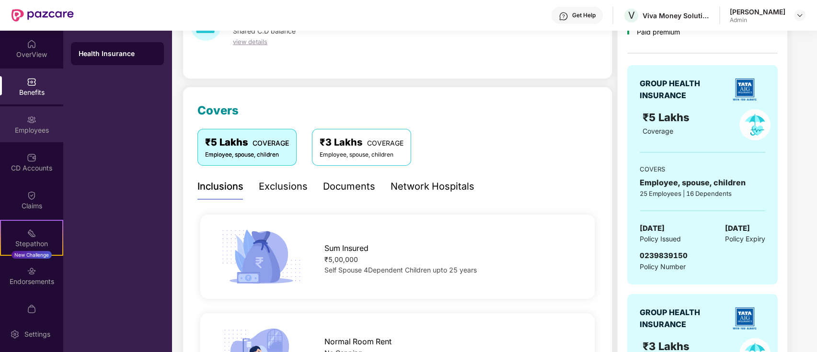
click at [35, 117] on div "Employees" at bounding box center [31, 124] width 63 height 36
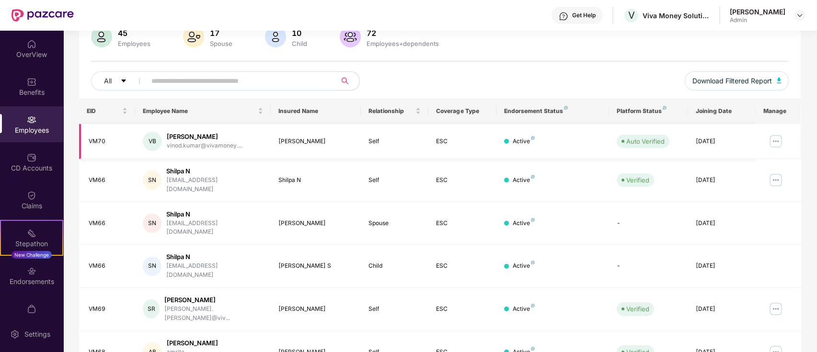
scroll to position [83, 0]
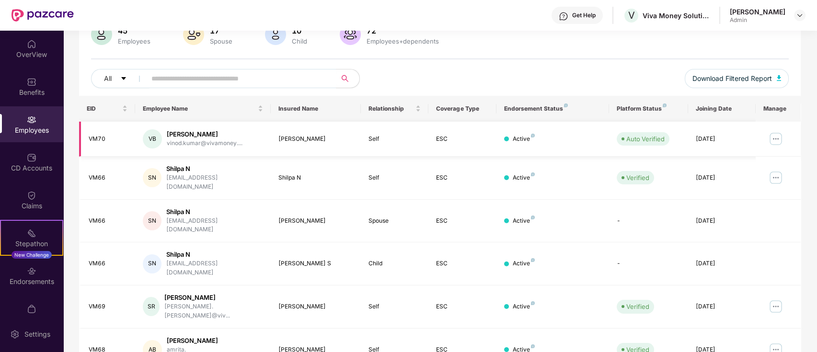
click at [776, 144] on img at bounding box center [775, 138] width 15 height 15
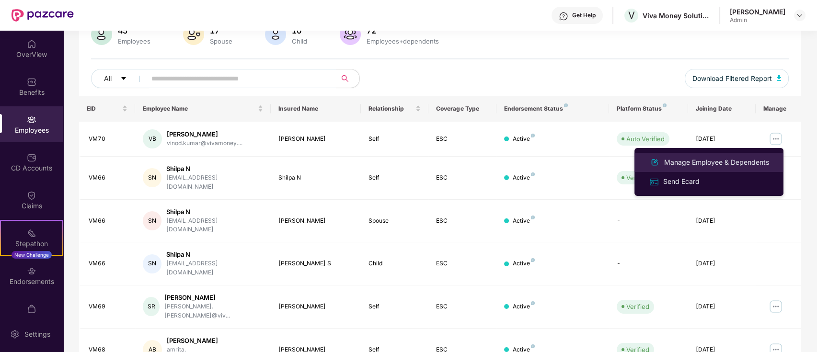
click at [713, 159] on div "Manage Employee & Dependents" at bounding box center [716, 162] width 109 height 11
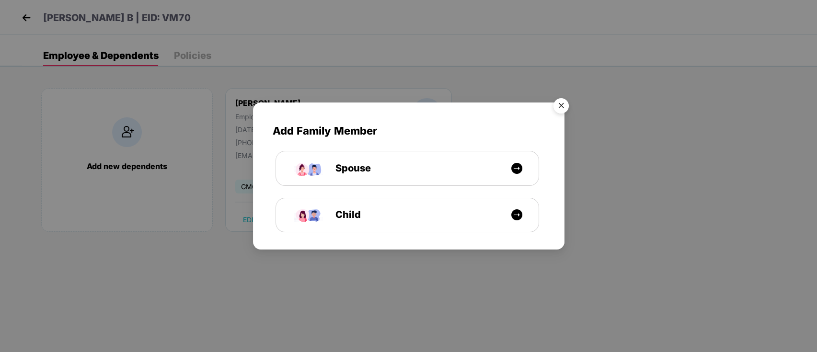
click at [558, 102] on img "Close" at bounding box center [561, 107] width 27 height 27
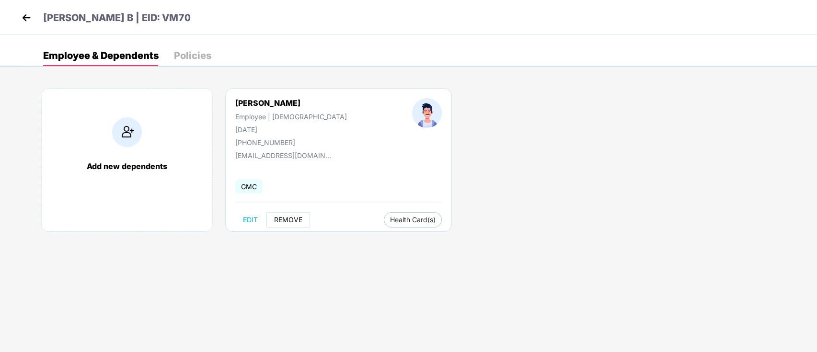
click at [273, 224] on button "REMOVE" at bounding box center [289, 219] width 44 height 15
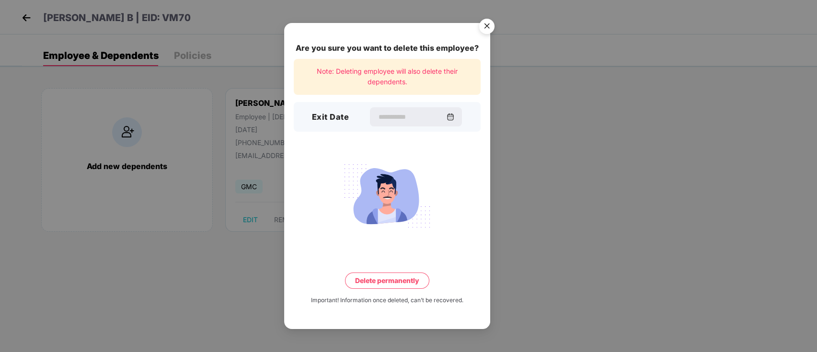
click at [483, 26] on img "Close" at bounding box center [487, 27] width 27 height 27
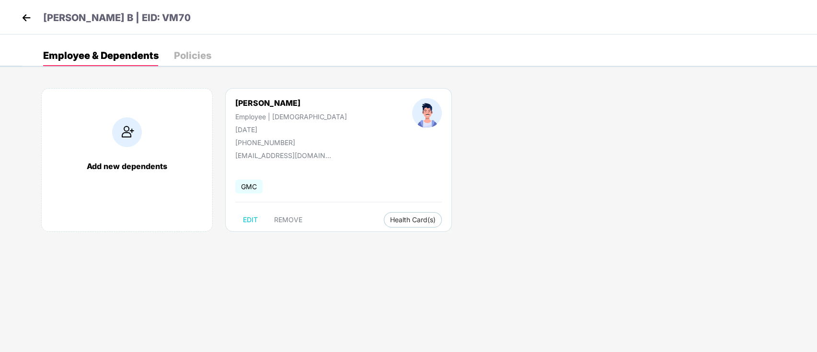
click at [31, 13] on img at bounding box center [26, 18] width 14 height 14
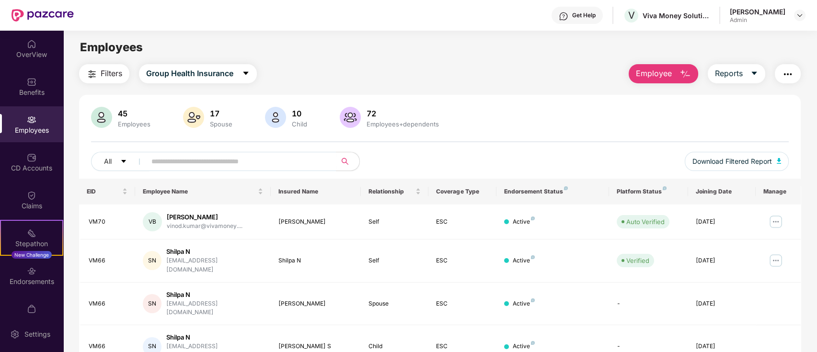
click at [681, 69] on img "button" at bounding box center [686, 75] width 12 height 12
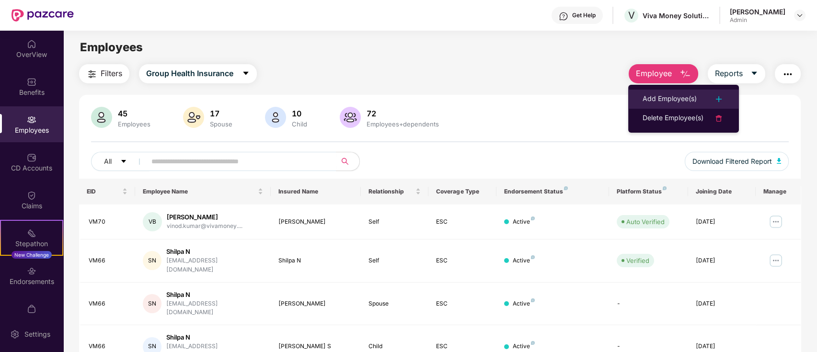
click at [672, 94] on div "Add Employee(s)" at bounding box center [670, 99] width 54 height 12
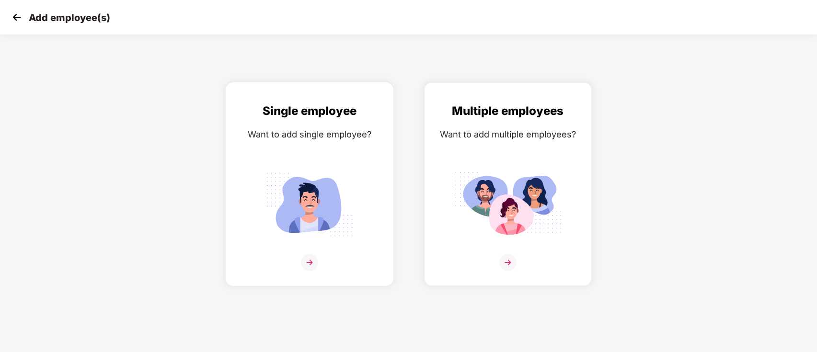
click at [289, 209] on img at bounding box center [309, 204] width 107 height 75
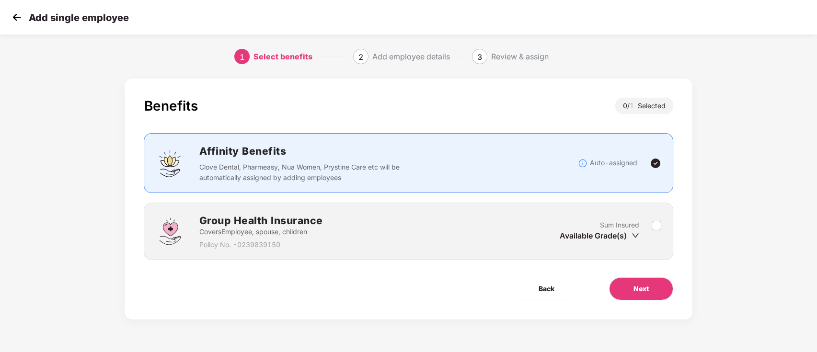
click at [661, 231] on div "Group Health Insurance Covers Employee, spouse, children Policy No. - 023983915…" at bounding box center [408, 232] width 529 height 58
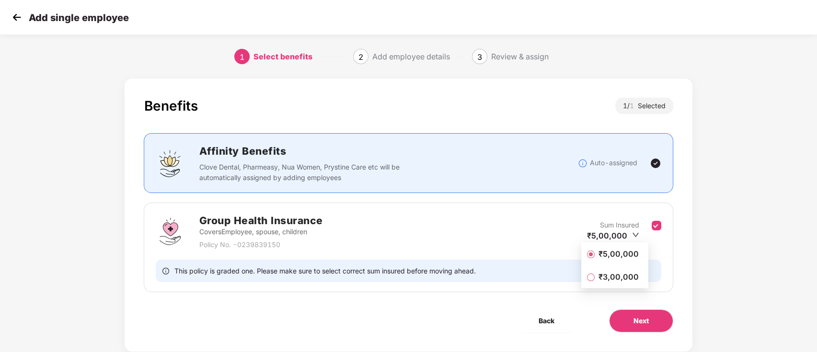
click at [614, 257] on span "₹5,00,000" at bounding box center [619, 254] width 48 height 11
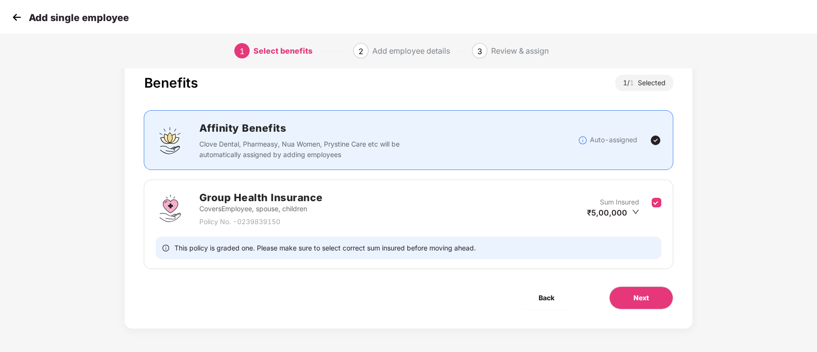
click at [628, 210] on div "₹5,00,000" at bounding box center [613, 213] width 52 height 11
click at [448, 205] on div "Group Health Insurance Covers Employee, spouse, children Policy No. - 023983915…" at bounding box center [408, 208] width 505 height 37
click at [629, 302] on button "Next" at bounding box center [641, 298] width 64 height 23
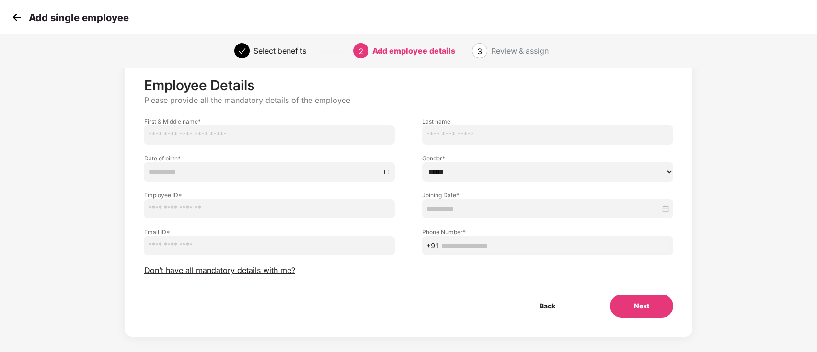
scroll to position [0, 0]
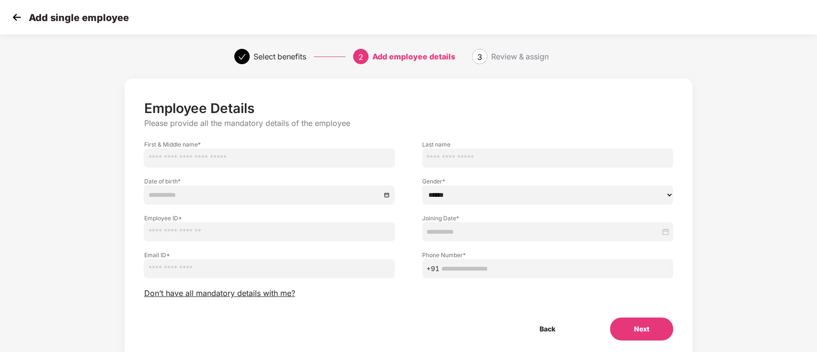
drag, startPoint x: 268, startPoint y: 161, endPoint x: 276, endPoint y: 160, distance: 8.2
click at [268, 161] on input "text" at bounding box center [269, 158] width 251 height 19
click at [454, 170] on div "Gender * ****** **** ******" at bounding box center [548, 186] width 278 height 37
drag, startPoint x: 339, startPoint y: 185, endPoint x: 443, endPoint y: 197, distance: 104.6
click at [362, 187] on div at bounding box center [269, 194] width 251 height 19
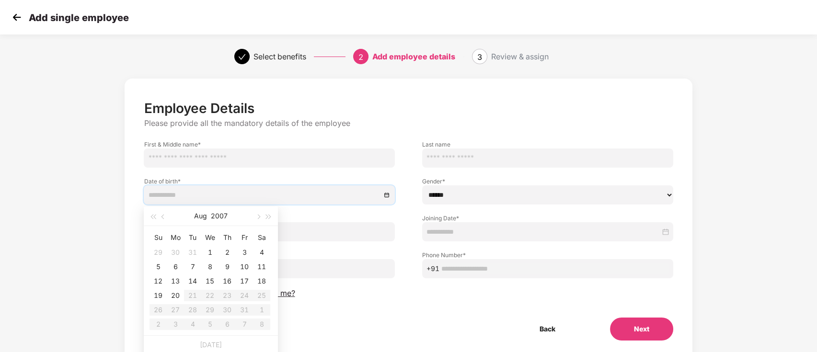
click at [506, 200] on select "****** **** ******" at bounding box center [547, 194] width 251 height 19
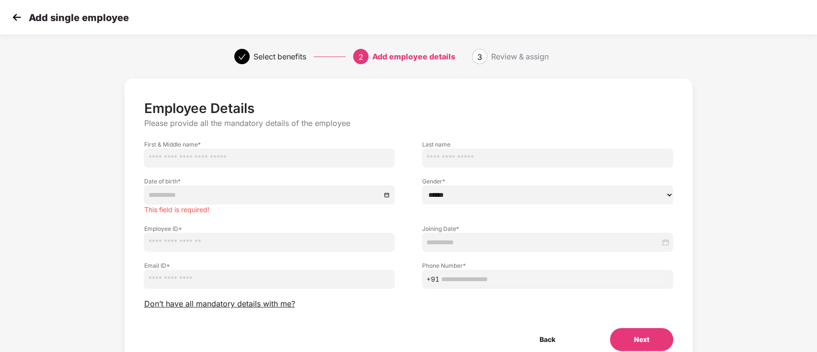
click at [18, 24] on img at bounding box center [17, 17] width 14 height 14
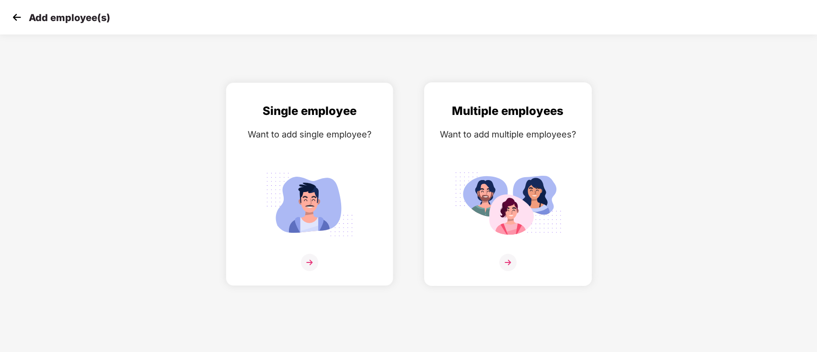
click at [503, 220] on img at bounding box center [507, 204] width 107 height 75
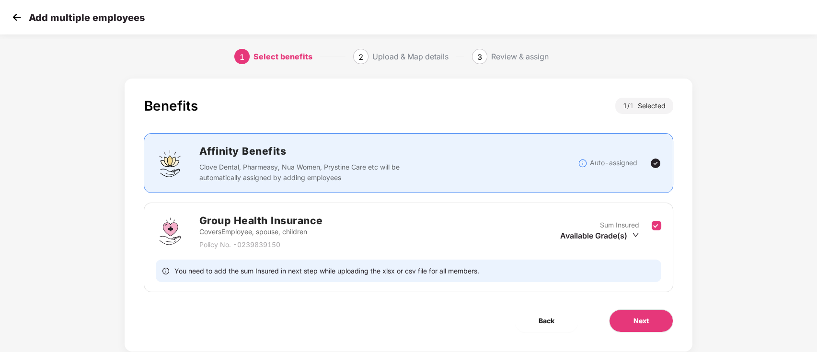
scroll to position [23, 0]
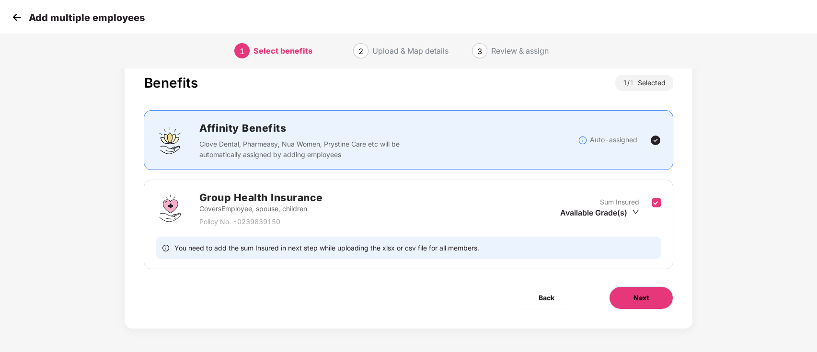
click at [637, 307] on button "Next" at bounding box center [641, 298] width 64 height 23
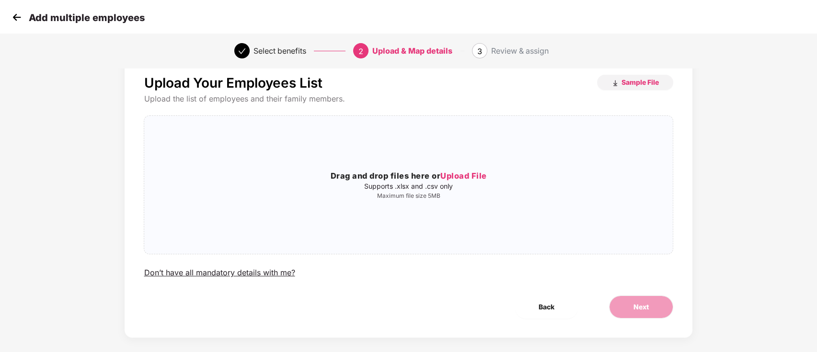
scroll to position [0, 0]
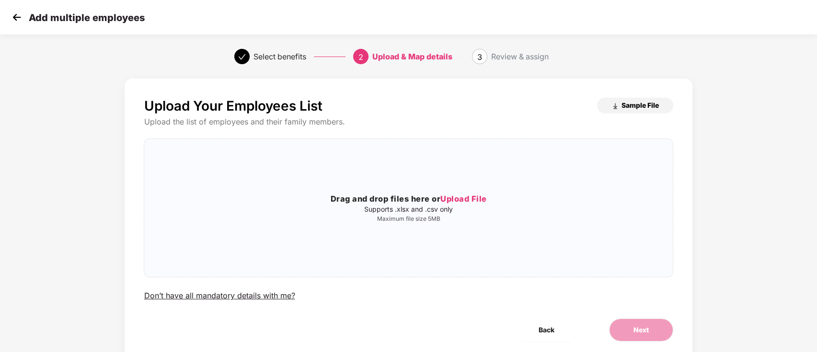
click at [612, 103] on img "button" at bounding box center [616, 107] width 8 height 8
click at [429, 219] on p "Maximum file size 5MB" at bounding box center [408, 219] width 528 height 8
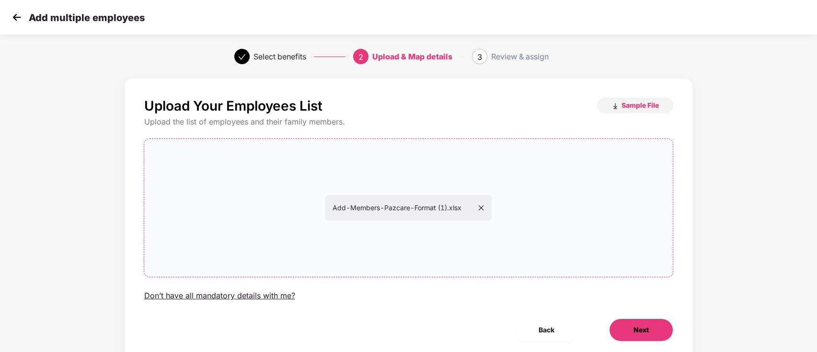
click at [637, 337] on button "Next" at bounding box center [641, 330] width 64 height 23
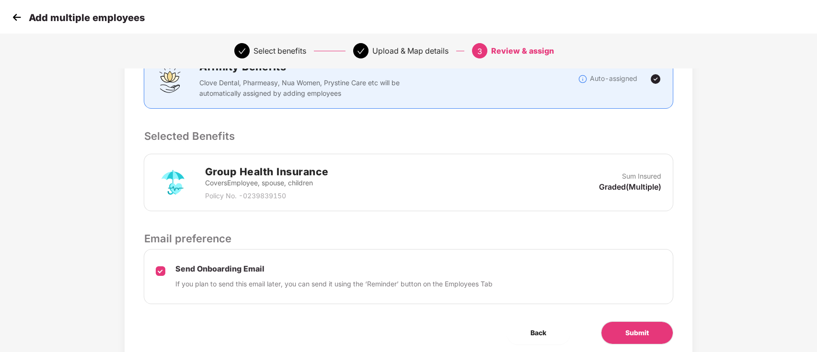
scroll to position [146, 0]
click at [533, 324] on button "Back" at bounding box center [539, 333] width 64 height 23
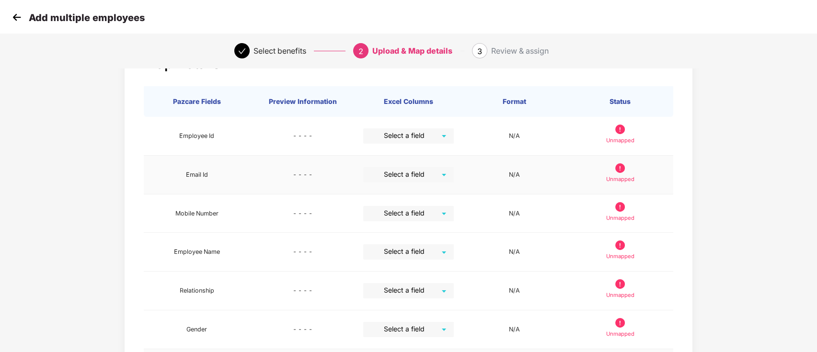
scroll to position [25, 0]
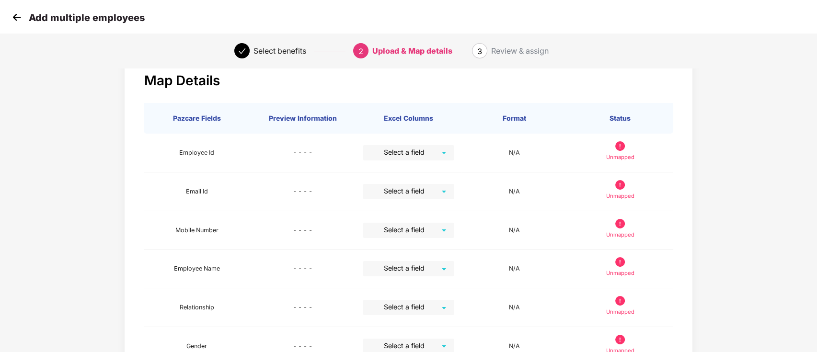
click at [21, 15] on img at bounding box center [17, 17] width 14 height 14
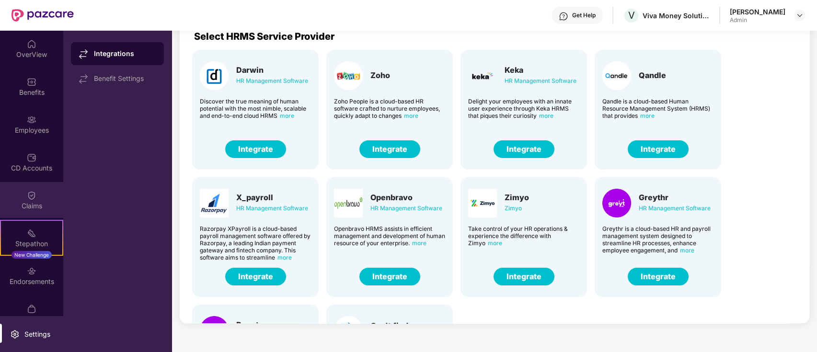
click at [37, 199] on div "Claims" at bounding box center [31, 200] width 63 height 36
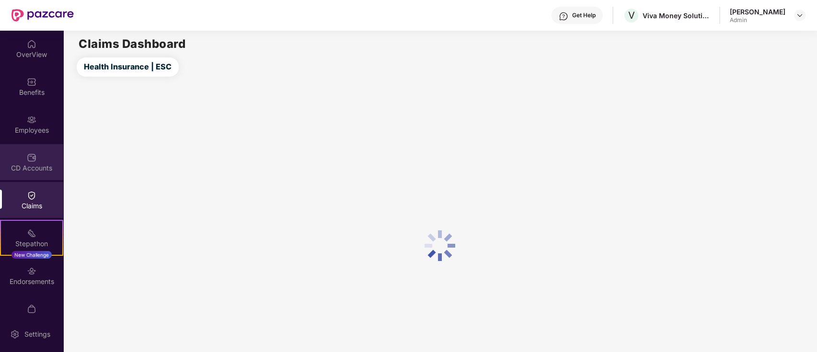
click at [41, 146] on div "CD Accounts" at bounding box center [31, 162] width 63 height 36
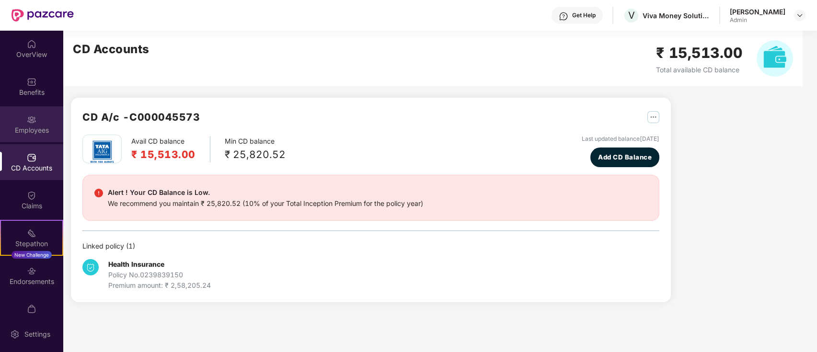
click at [35, 112] on div "Employees" at bounding box center [31, 124] width 63 height 36
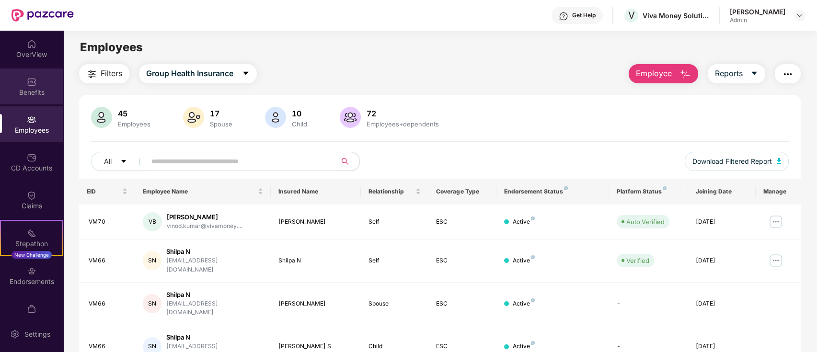
click at [31, 85] on img at bounding box center [32, 82] width 10 height 10
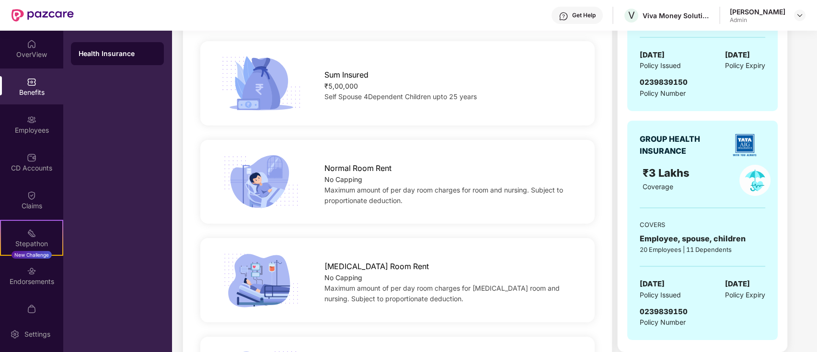
scroll to position [250, 0]
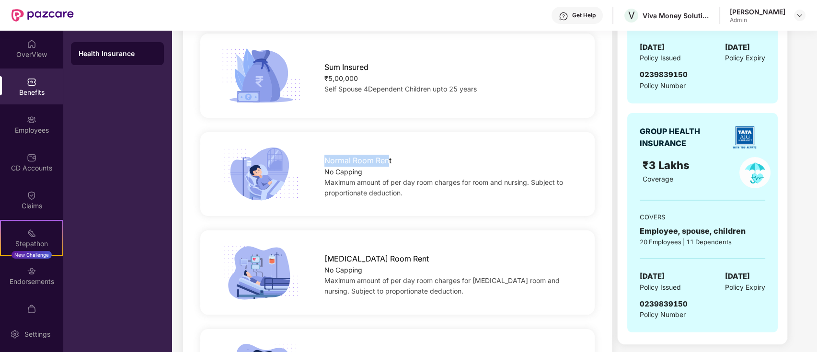
drag, startPoint x: 318, startPoint y: 159, endPoint x: 389, endPoint y: 162, distance: 70.6
click at [389, 162] on div "Normal Room Rent No Capping Maximum amount of per day room charges for room and…" at bounding box center [450, 174] width 283 height 48
drag, startPoint x: 324, startPoint y: 262, endPoint x: 387, endPoint y: 257, distance: 63.5
click at [387, 257] on div "ICU Room Rent No Capping Maximum amount of per day room charges for ICU room an…" at bounding box center [450, 272] width 283 height 48
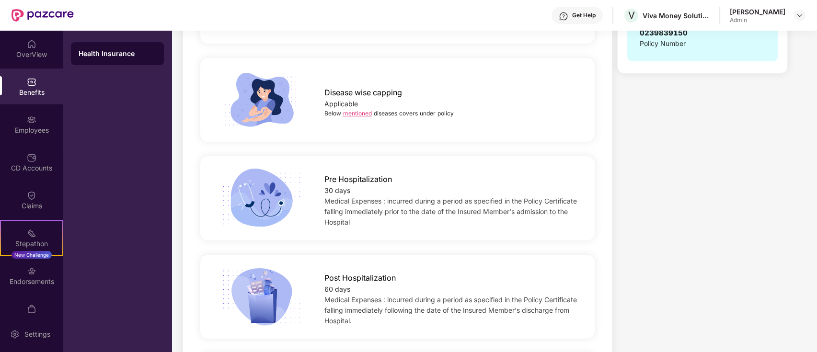
scroll to position [522, 0]
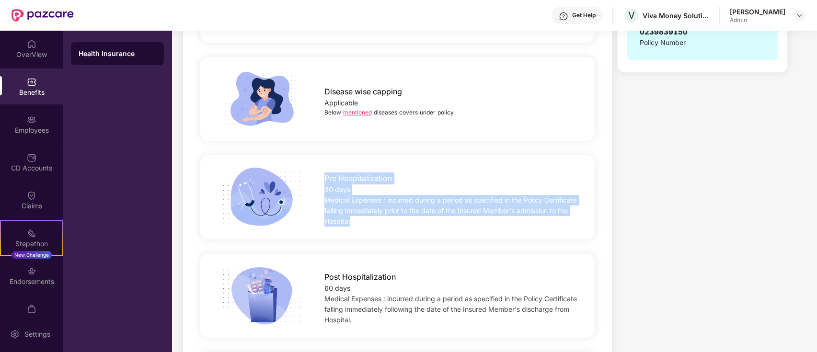
drag, startPoint x: 322, startPoint y: 179, endPoint x: 551, endPoint y: 217, distance: 232.7
click at [551, 217] on div "Pre Hospitalization 30 days Medical Expenses : incurred during a period as spec…" at bounding box center [450, 197] width 283 height 59
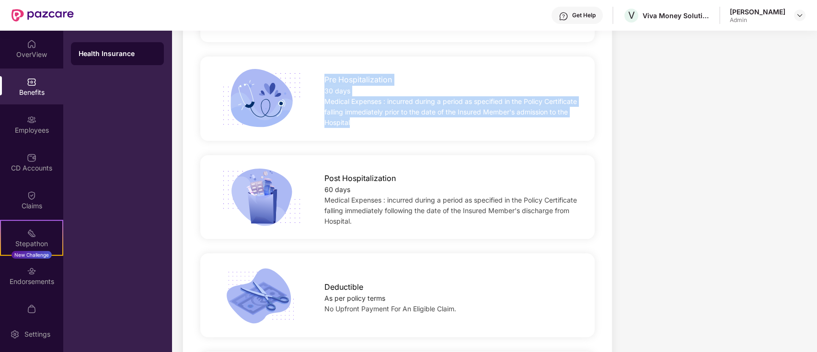
scroll to position [631, 0]
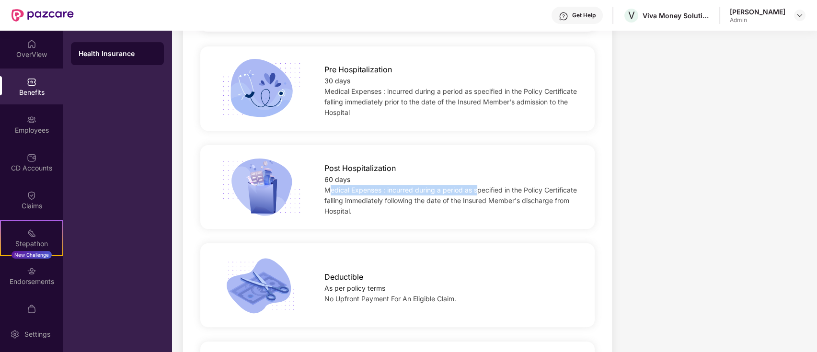
drag, startPoint x: 331, startPoint y: 191, endPoint x: 476, endPoint y: 194, distance: 145.3
click at [476, 194] on div "Medical Expenses : incurred during a period as specified in the Policy Certific…" at bounding box center [450, 201] width 253 height 32
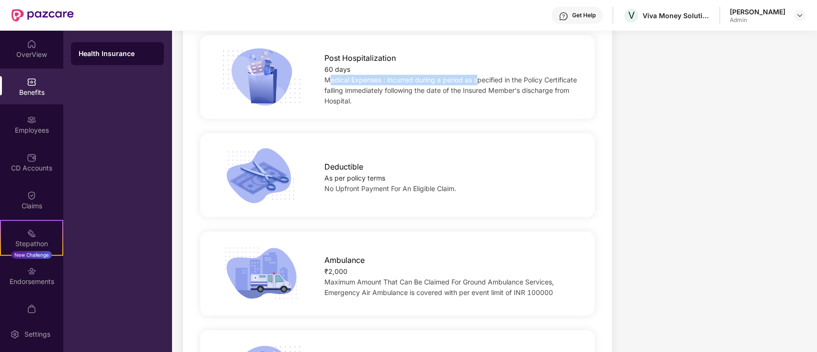
scroll to position [744, 0]
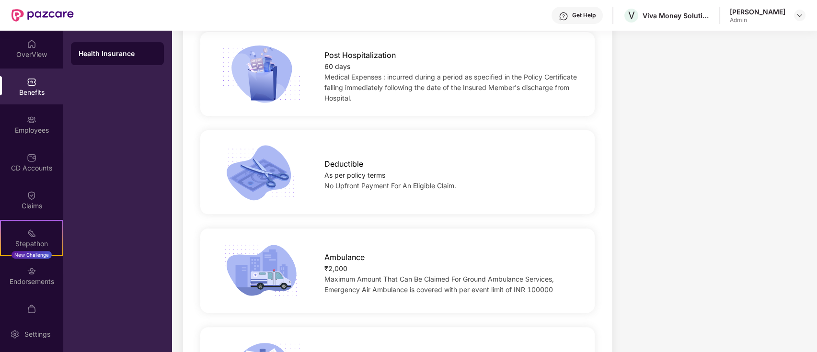
click at [334, 169] on span "Deductible" at bounding box center [343, 164] width 39 height 12
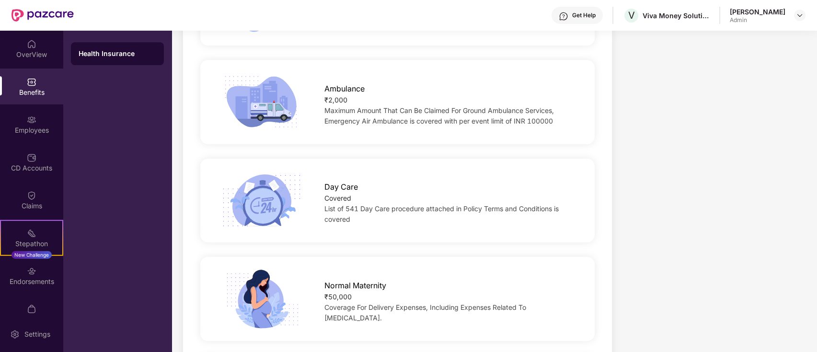
scroll to position [915, 0]
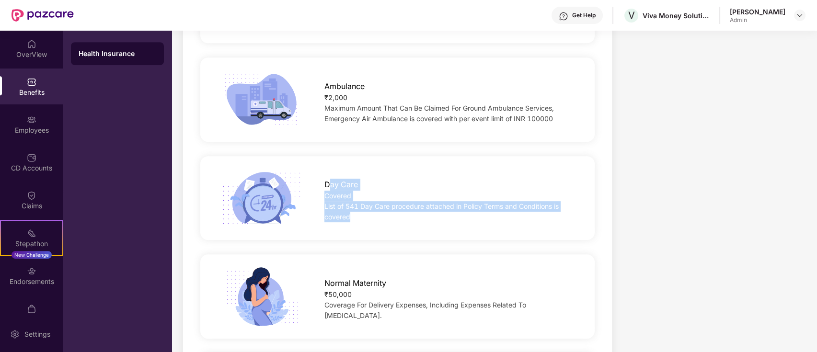
drag, startPoint x: 362, startPoint y: 216, endPoint x: 328, endPoint y: 184, distance: 47.5
click at [328, 184] on div "Day Care Covered List of 541 Day Care procedure attached in Policy Terms and Co…" at bounding box center [450, 198] width 283 height 48
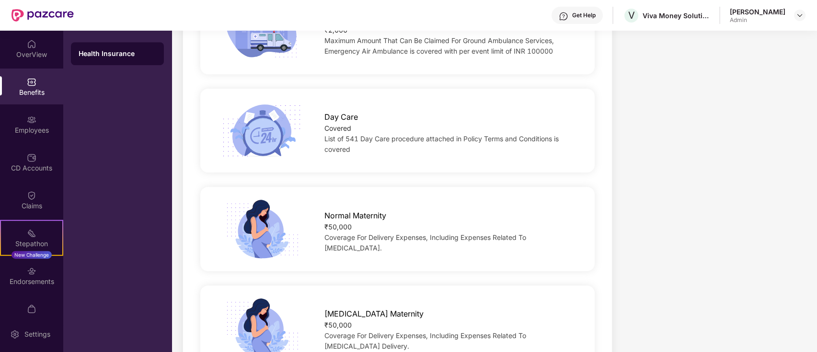
click at [373, 255] on div "Normal Maternity ₹50,000 Coverage For Delivery Expenses, Including Expenses Rel…" at bounding box center [397, 229] width 425 height 60
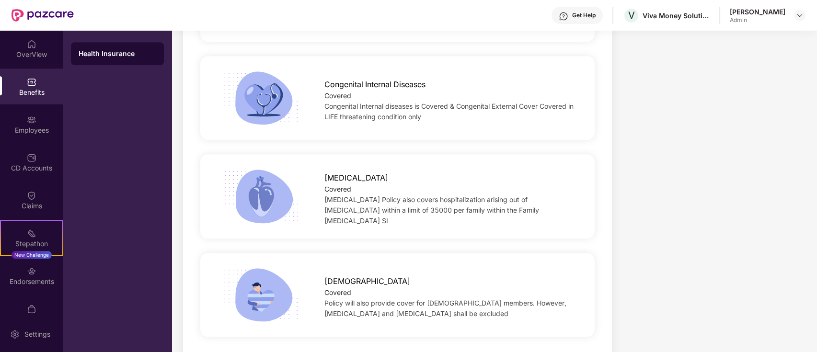
scroll to position [2136, 0]
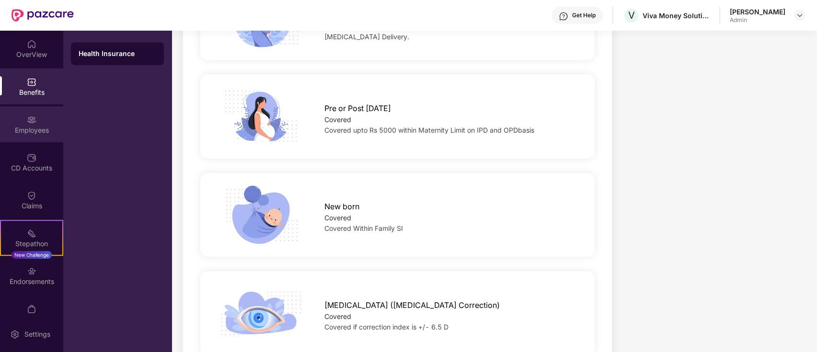
click at [31, 127] on div "Employees" at bounding box center [31, 131] width 63 height 10
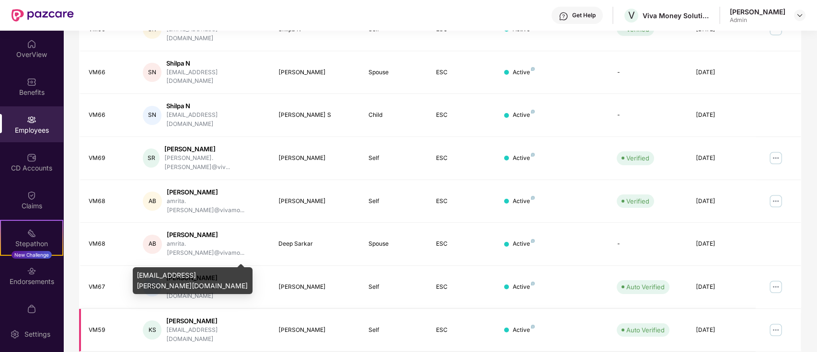
scroll to position [236, 0]
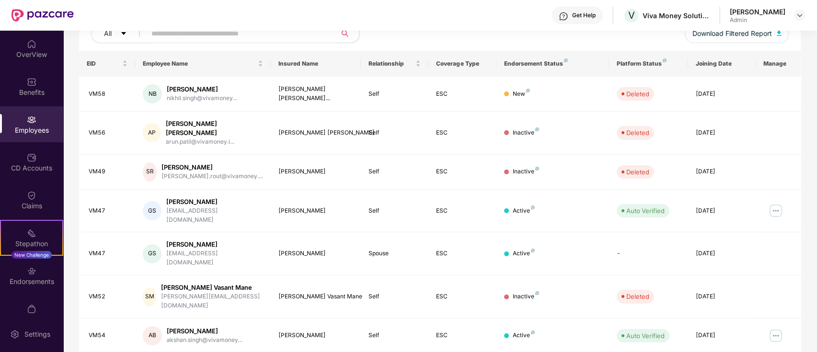
scroll to position [74, 0]
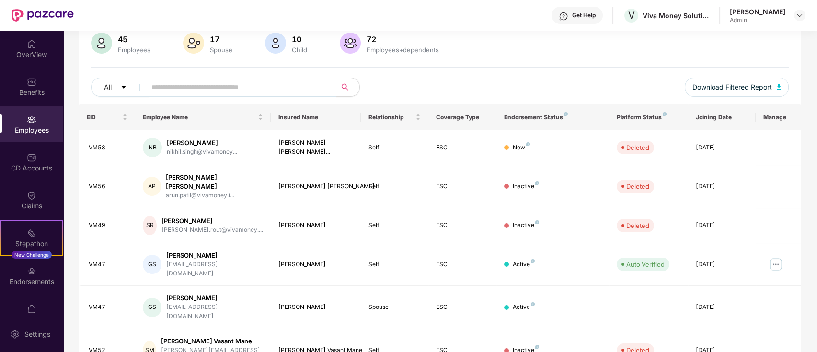
click at [194, 93] on input "text" at bounding box center [237, 87] width 172 height 14
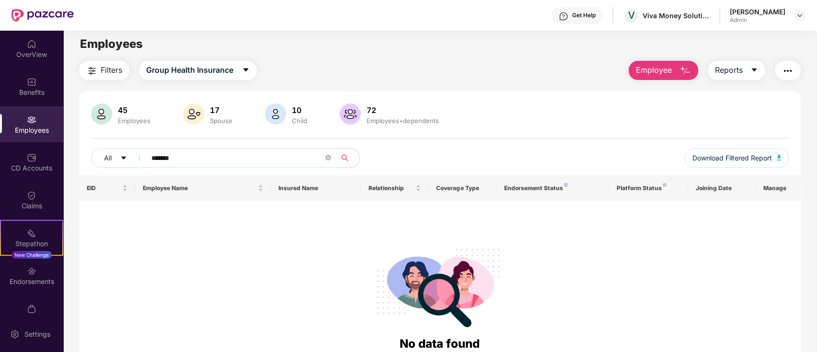
scroll to position [0, 0]
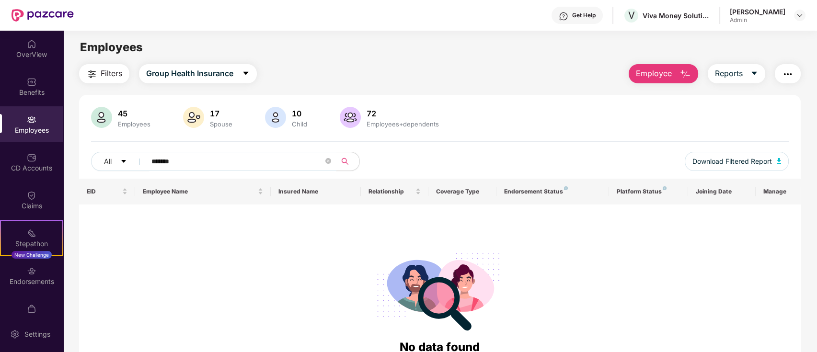
type input "*******"
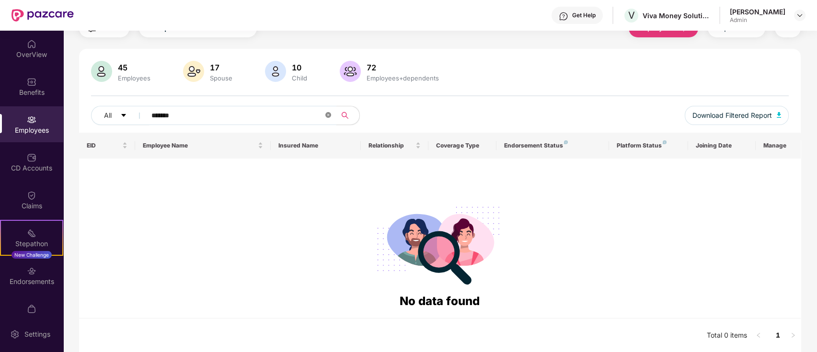
click at [328, 114] on icon "close-circle" at bounding box center [328, 115] width 6 height 6
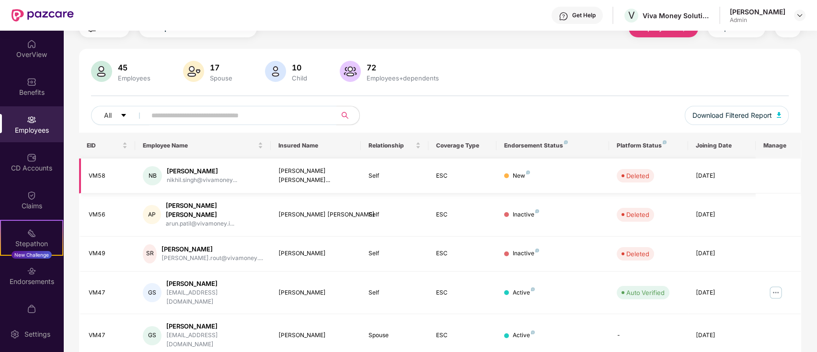
scroll to position [236, 0]
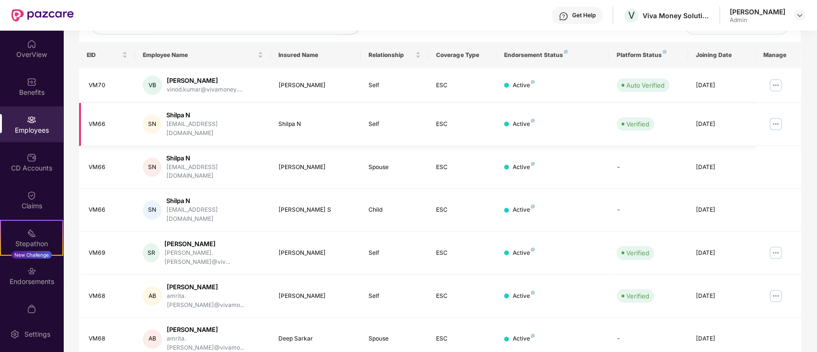
scroll to position [0, 0]
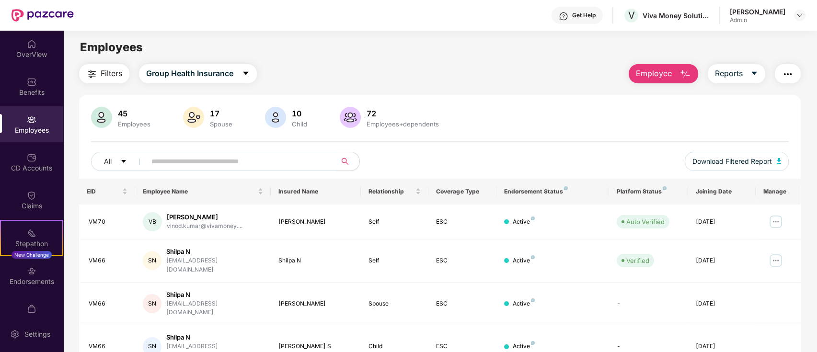
click at [201, 153] on span at bounding box center [238, 161] width 197 height 19
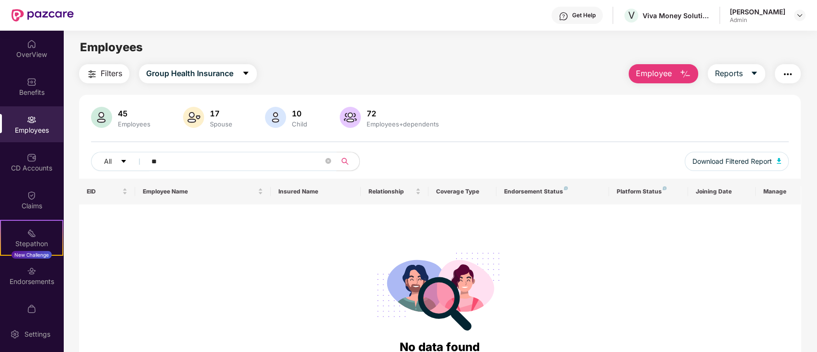
type input "*"
click at [278, 156] on input "*****" at bounding box center [237, 161] width 172 height 14
type input "*"
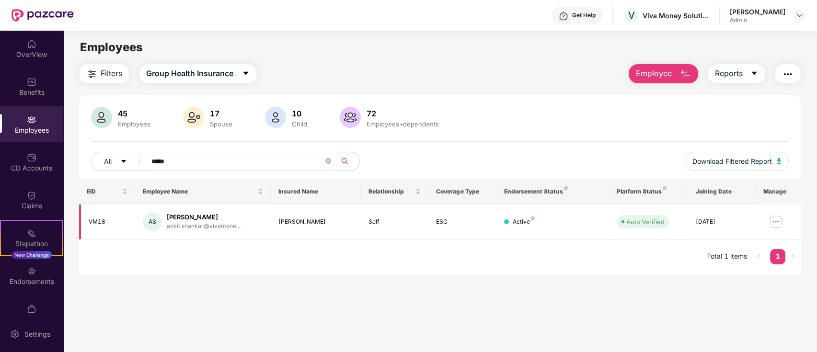
type input "*****"
click at [780, 223] on img at bounding box center [775, 221] width 15 height 15
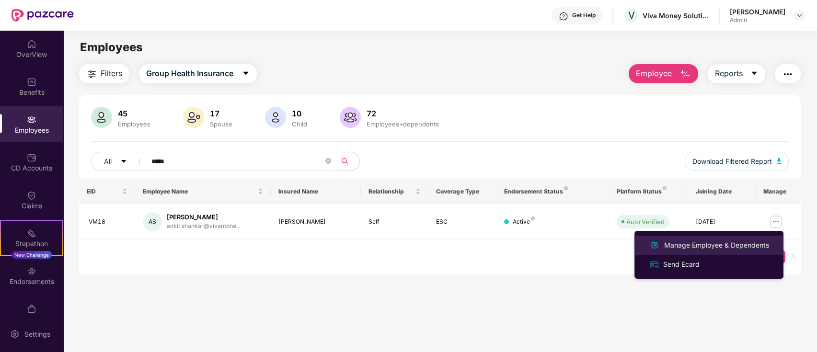
click at [719, 247] on div "Manage Employee & Dependents" at bounding box center [716, 245] width 109 height 11
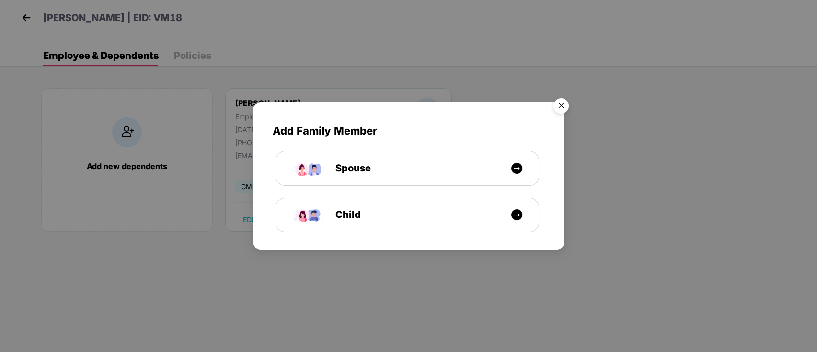
click at [568, 102] on img "Close" at bounding box center [561, 107] width 27 height 27
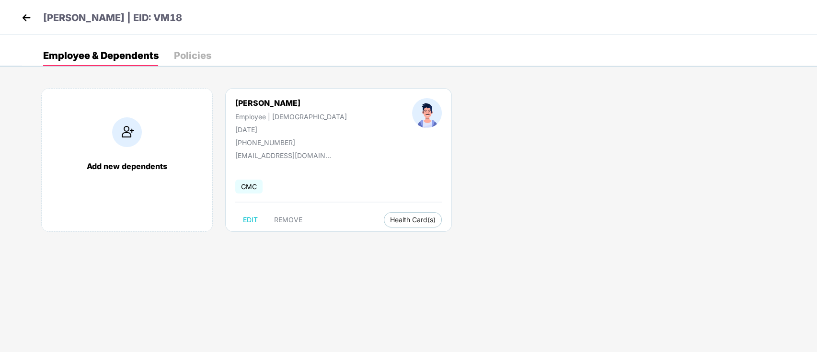
click at [248, 186] on span "GMC" at bounding box center [248, 187] width 27 height 14
click at [384, 215] on button "Health Card(s)" at bounding box center [413, 219] width 58 height 15
click at [171, 59] on div "Employee & Dependents Policies" at bounding box center [127, 55] width 168 height 21
click at [200, 57] on div "Policies" at bounding box center [192, 56] width 37 height 10
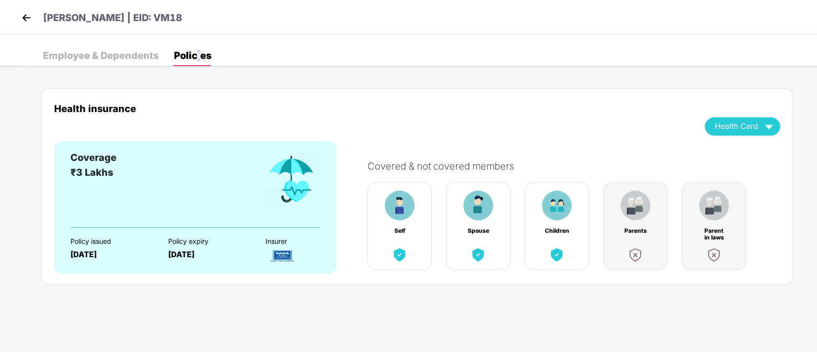
click at [30, 20] on img at bounding box center [26, 18] width 14 height 14
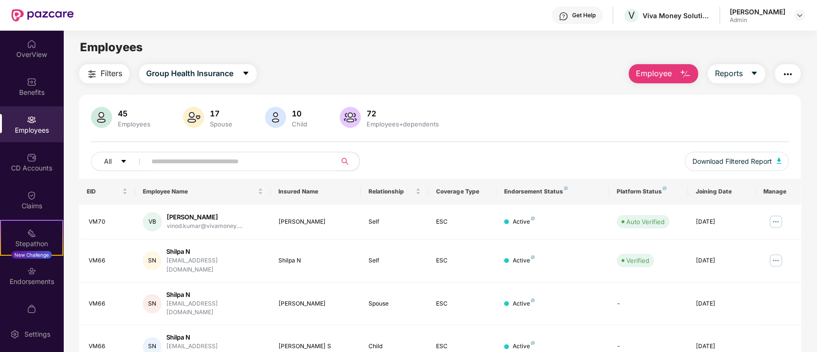
click at [232, 164] on input "text" at bounding box center [237, 161] width 172 height 14
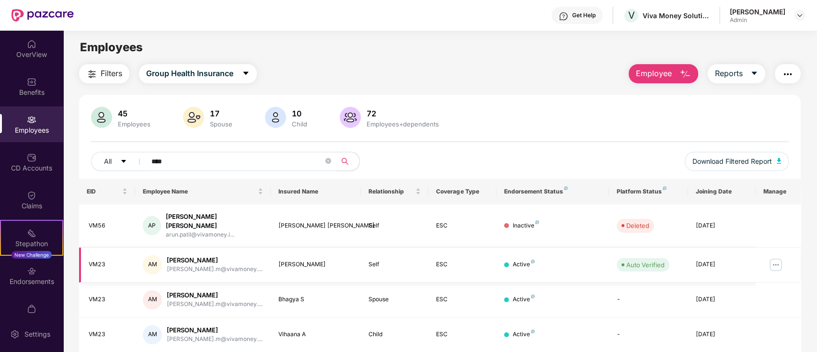
type input "****"
click at [179, 256] on div "[PERSON_NAME]" at bounding box center [215, 260] width 96 height 9
click at [139, 257] on td "AM Arun Kumar M arunkumar.m@vivamoney...." at bounding box center [202, 265] width 135 height 35
click at [771, 257] on img at bounding box center [775, 264] width 15 height 15
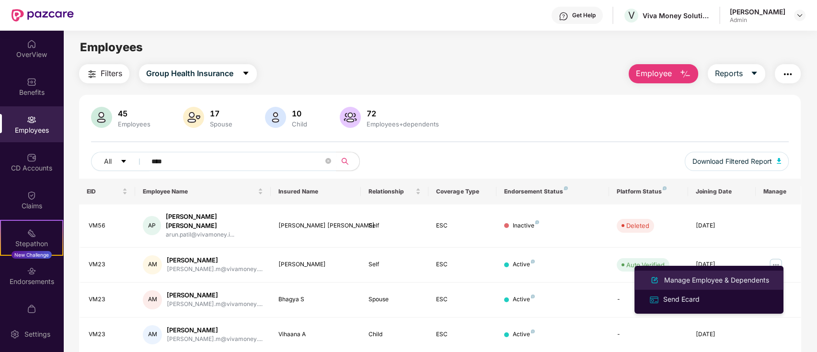
click at [716, 275] on div "Manage Employee & Dependents" at bounding box center [709, 281] width 124 height 12
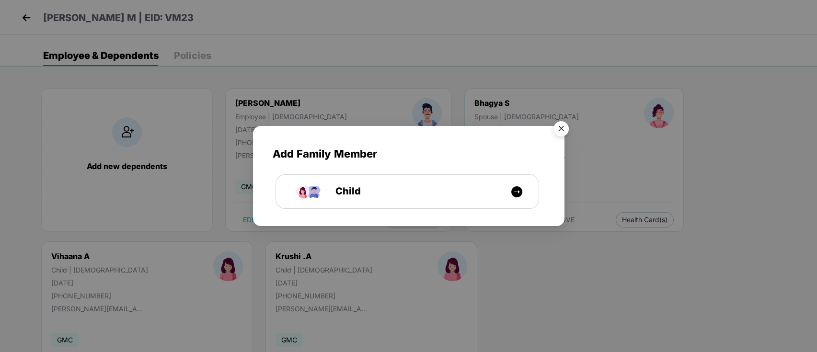
click at [558, 126] on img "Close" at bounding box center [561, 130] width 27 height 27
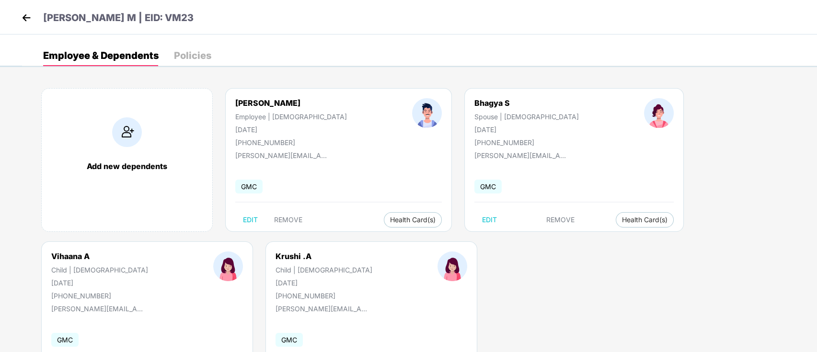
click at [193, 51] on div "Policies" at bounding box center [192, 56] width 37 height 10
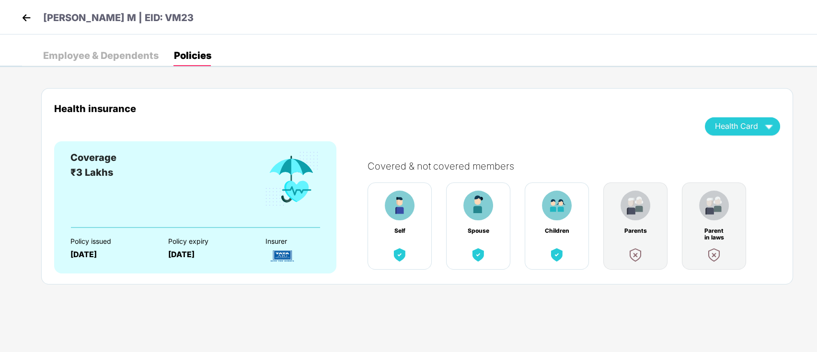
click at [24, 11] on img at bounding box center [26, 18] width 14 height 14
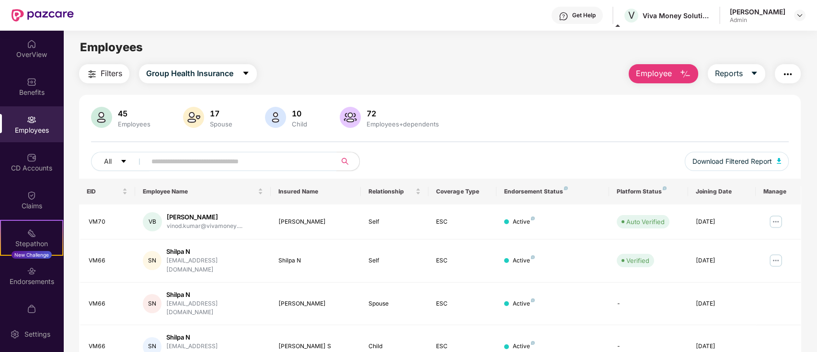
click at [242, 154] on input "text" at bounding box center [237, 161] width 172 height 14
click at [231, 159] on input "text" at bounding box center [237, 161] width 172 height 14
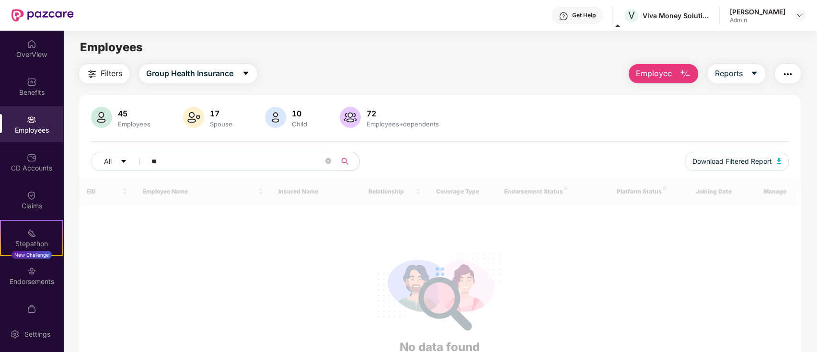
type input "*"
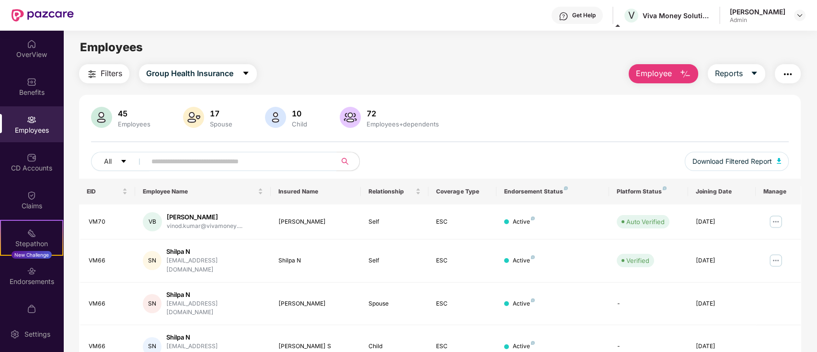
click at [274, 168] on input "text" at bounding box center [237, 161] width 172 height 14
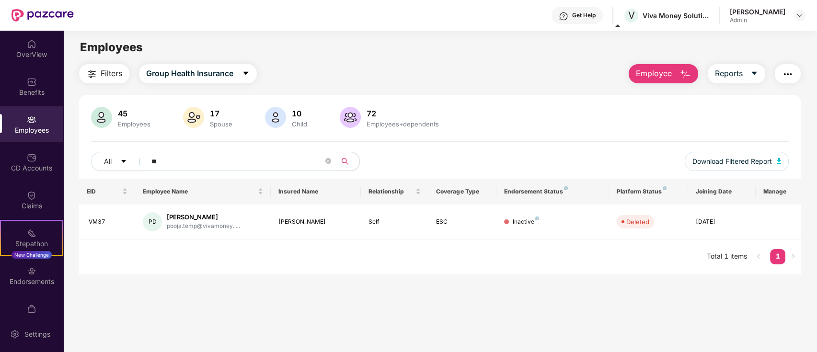
type input "*"
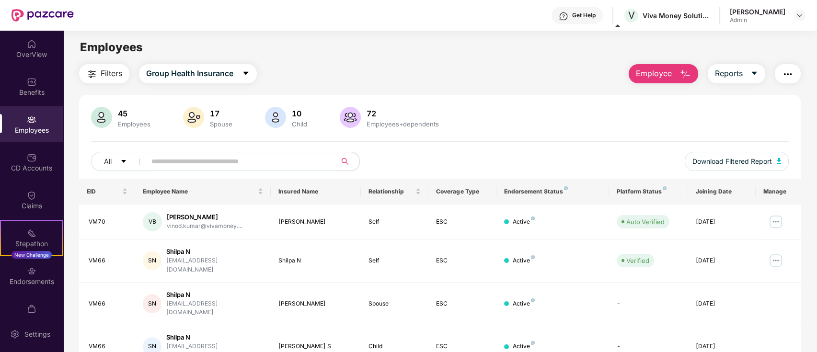
click at [227, 164] on input "text" at bounding box center [237, 161] width 172 height 14
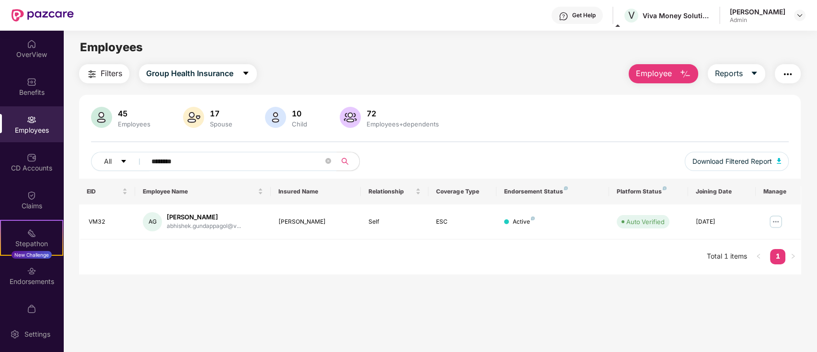
type input "********"
